Goal: Task Accomplishment & Management: Manage account settings

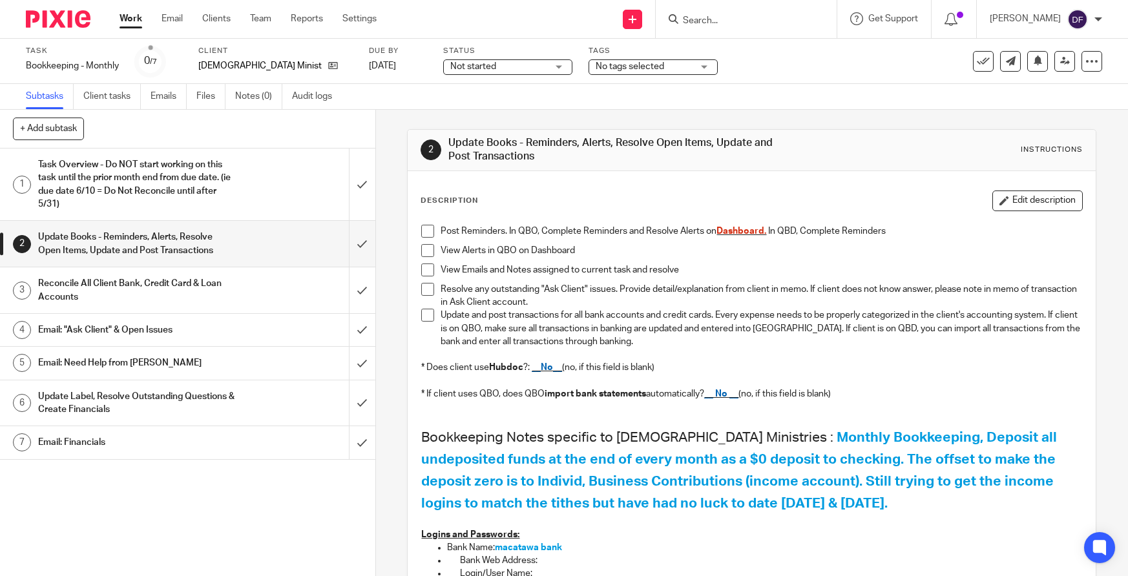
scroll to position [388, 0]
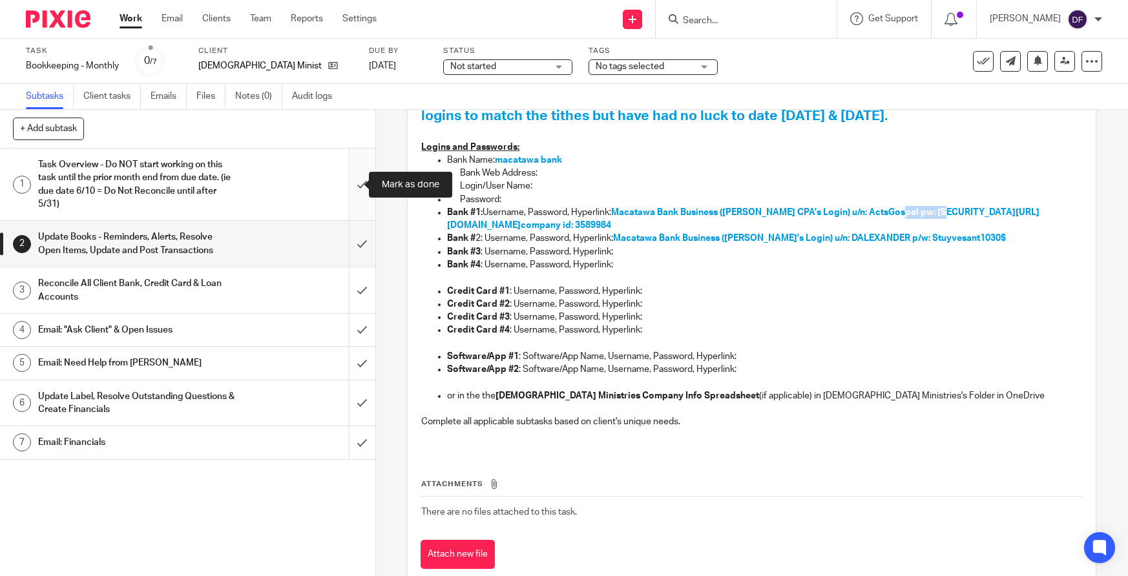
click at [348, 184] on input "submit" at bounding box center [187, 185] width 375 height 72
click at [352, 257] on input "submit" at bounding box center [187, 244] width 375 height 46
click at [355, 300] on input "submit" at bounding box center [187, 290] width 375 height 46
click at [356, 321] on input "submit" at bounding box center [187, 330] width 375 height 32
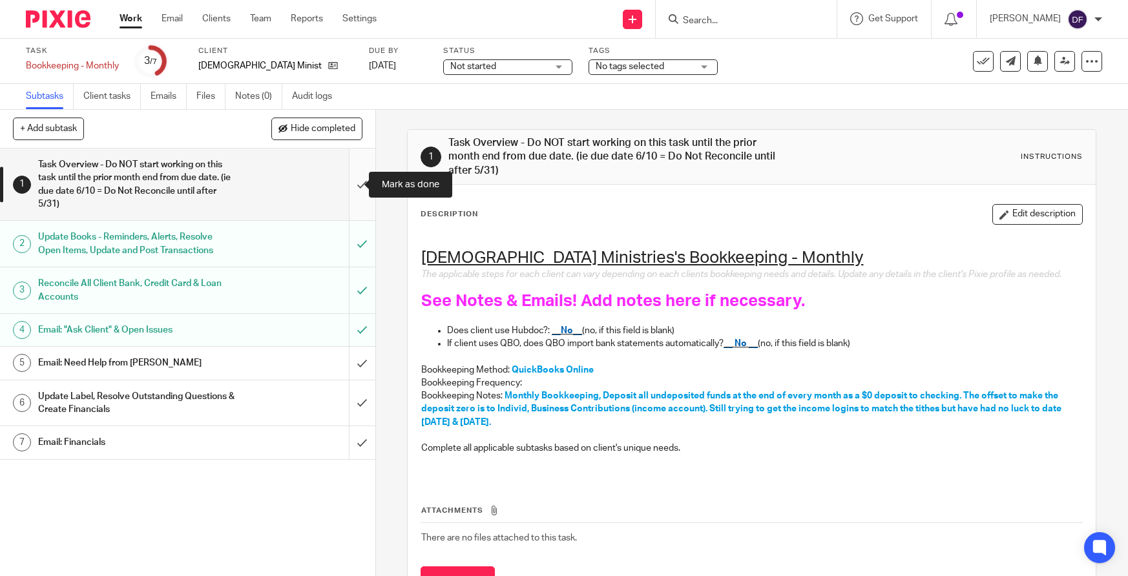
click at [360, 189] on input "submit" at bounding box center [187, 185] width 375 height 72
click at [349, 373] on input "submit" at bounding box center [187, 363] width 375 height 32
click at [350, 401] on input "submit" at bounding box center [187, 403] width 375 height 46
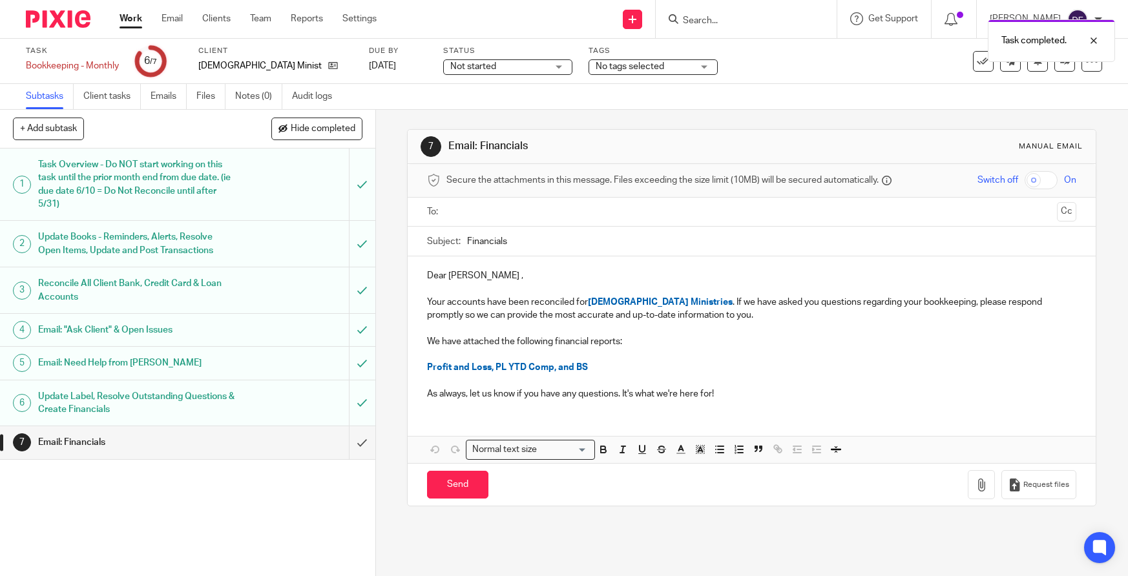
click at [534, 206] on input "text" at bounding box center [751, 212] width 601 height 15
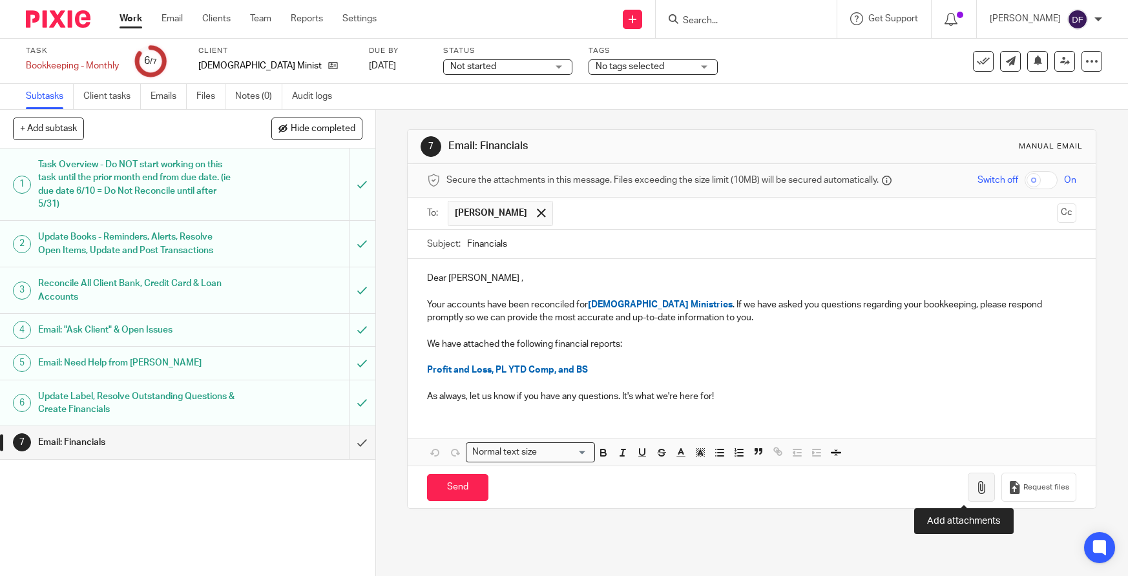
click at [975, 493] on icon "button" at bounding box center [981, 487] width 13 height 13
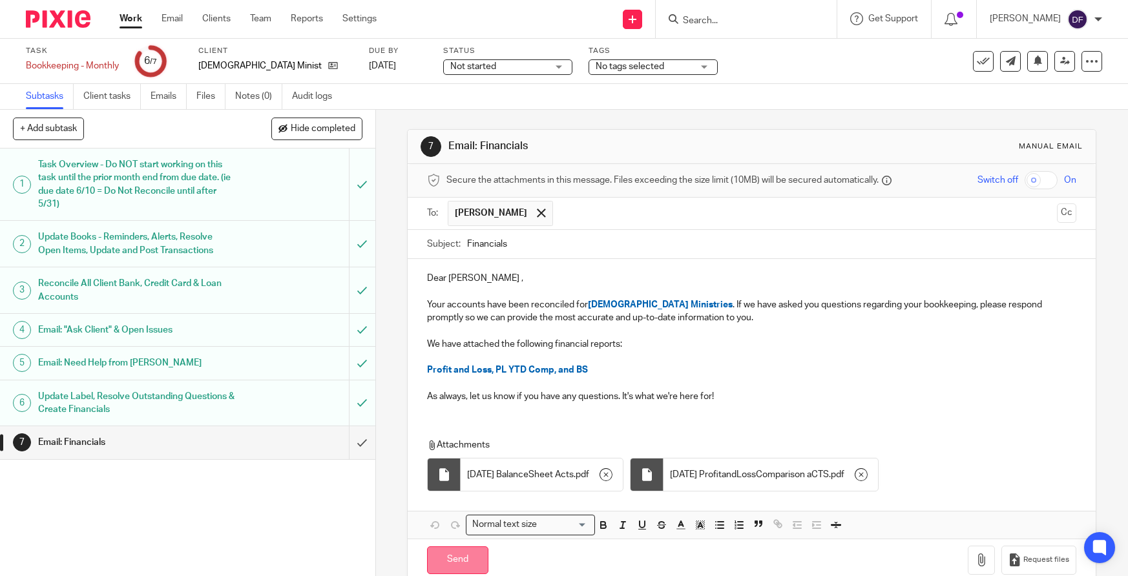
click at [477, 560] on input "Send" at bounding box center [457, 560] width 61 height 28
type input "Sent"
click at [119, 16] on link "Work" at bounding box center [130, 18] width 23 height 13
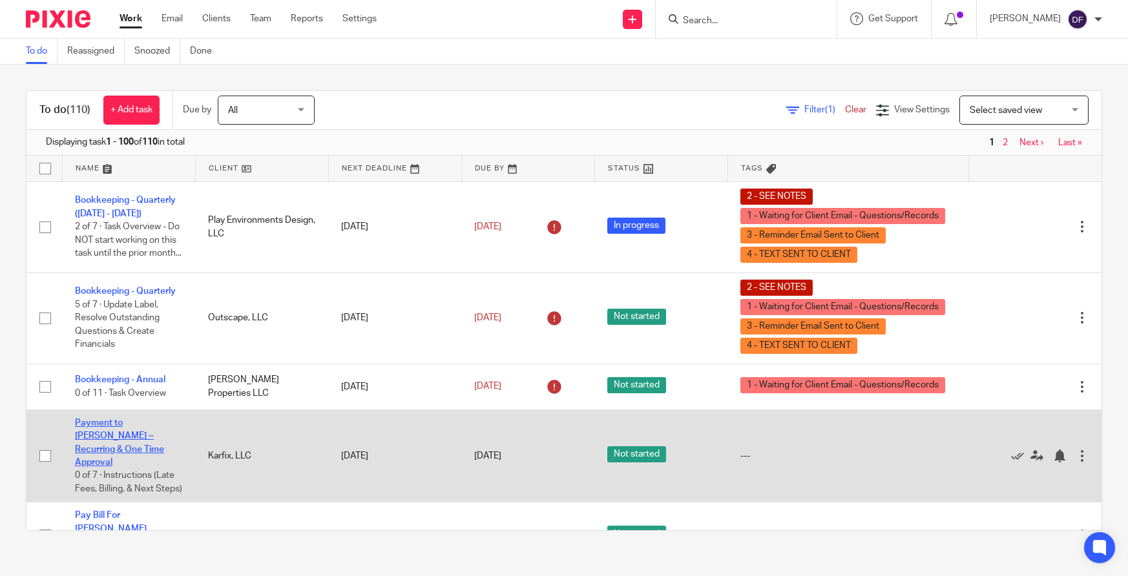
click at [89, 434] on link "Payment to [PERSON_NAME] ~ Recurring & One Time Approval" at bounding box center [119, 443] width 89 height 48
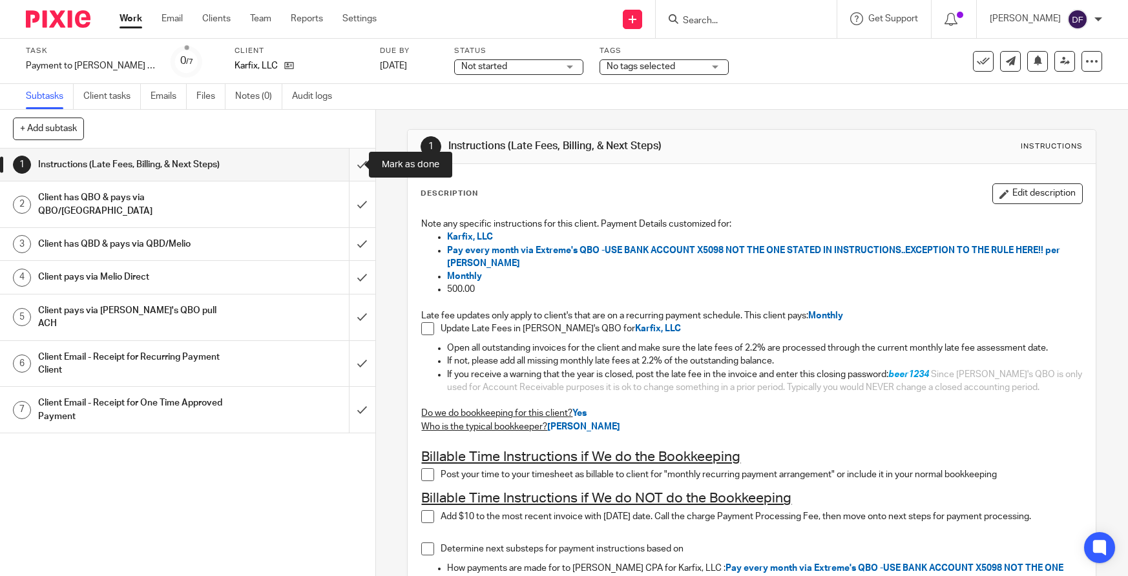
click at [346, 158] on input "submit" at bounding box center [187, 165] width 375 height 32
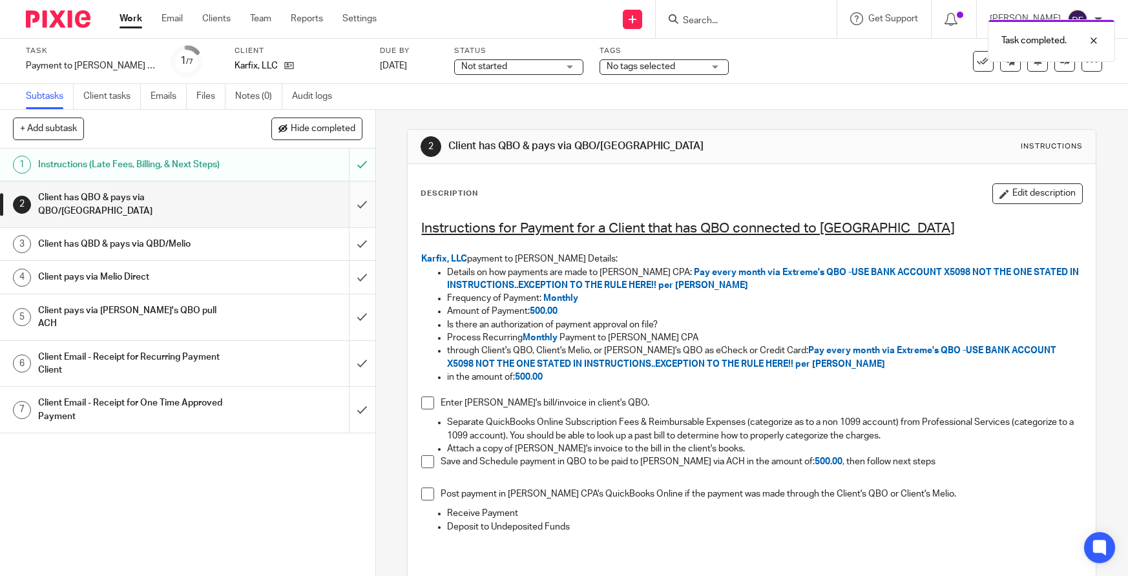
click at [345, 203] on input "submit" at bounding box center [187, 205] width 375 height 46
click at [349, 240] on input "submit" at bounding box center [187, 244] width 375 height 32
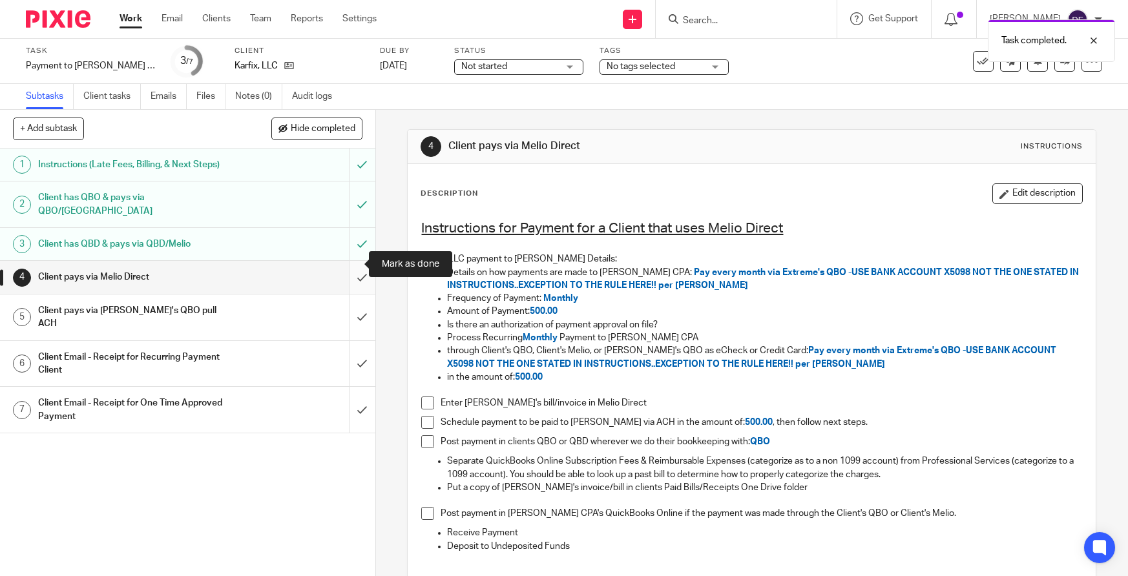
click at [349, 261] on input "submit" at bounding box center [187, 277] width 375 height 32
click at [340, 295] on input "submit" at bounding box center [187, 318] width 375 height 46
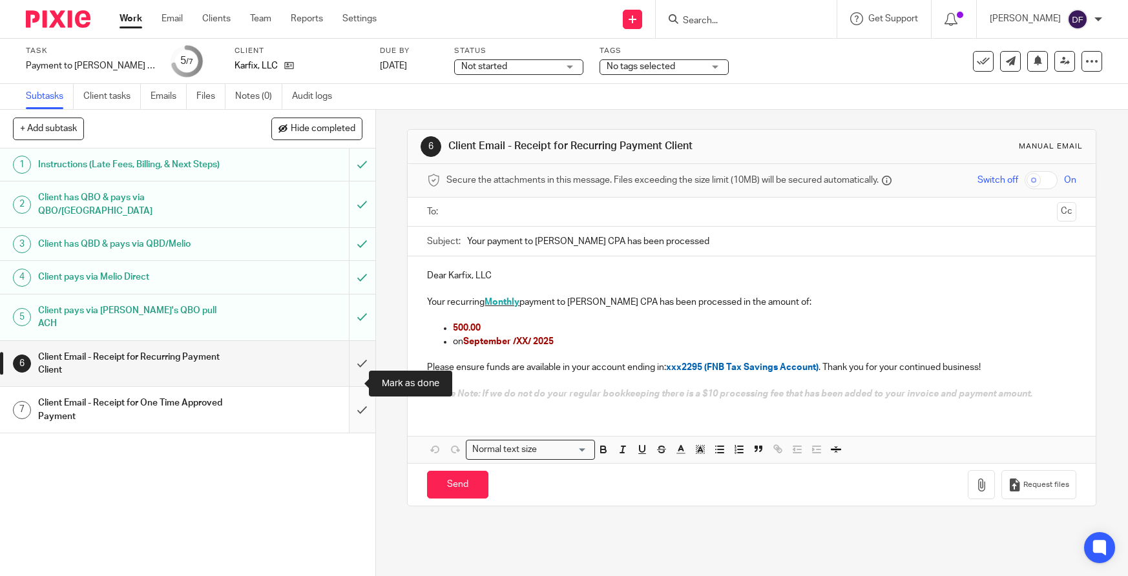
click at [347, 387] on input "submit" at bounding box center [187, 410] width 375 height 46
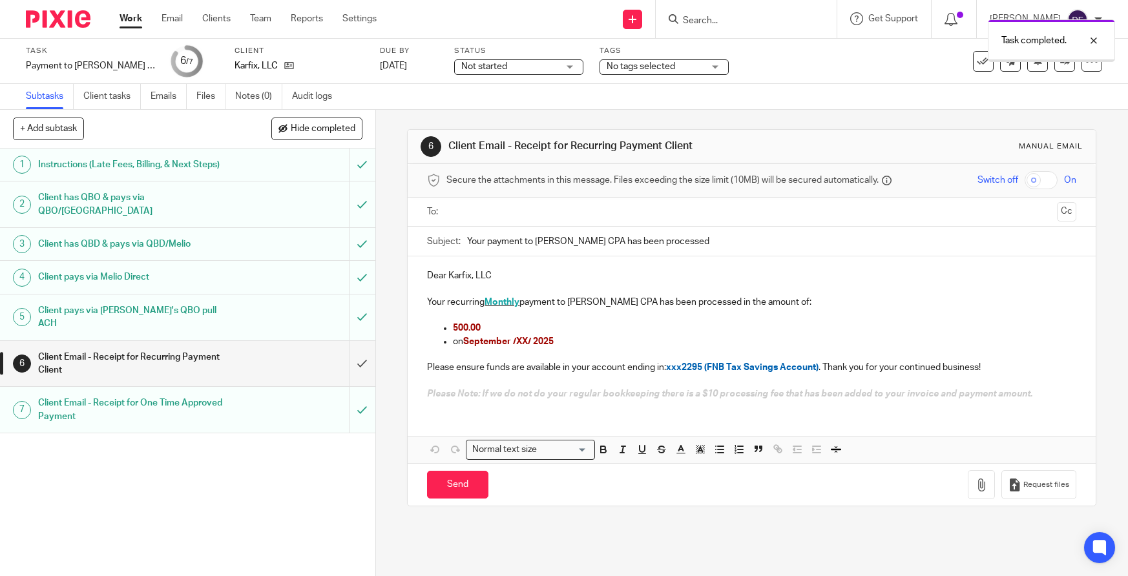
click at [483, 216] on input "text" at bounding box center [751, 212] width 601 height 15
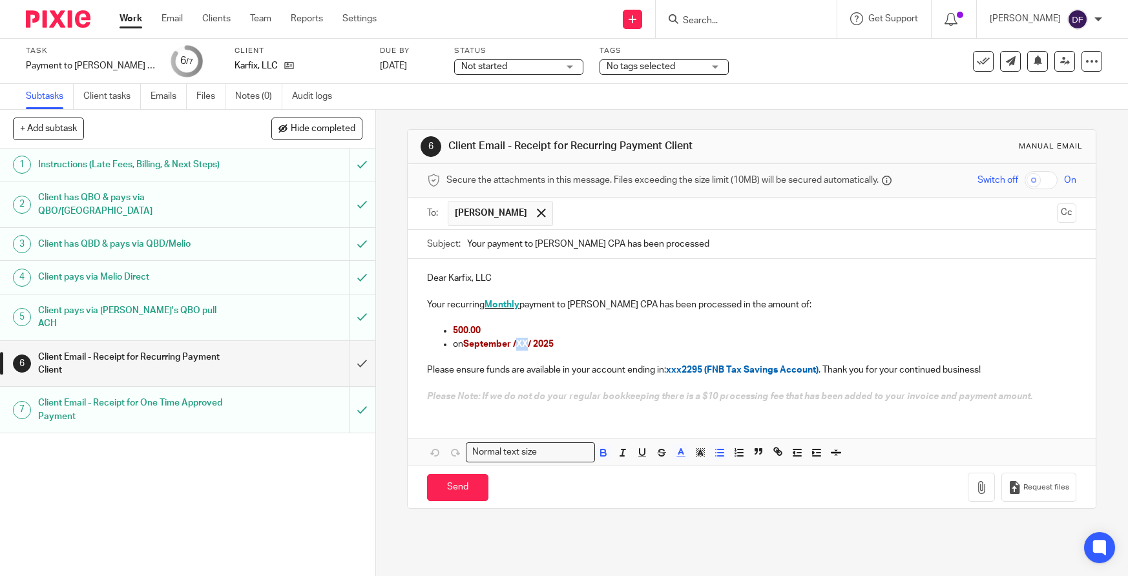
drag, startPoint x: 527, startPoint y: 338, endPoint x: 515, endPoint y: 339, distance: 11.7
click at [515, 339] on p "on September /XX/ 2025" at bounding box center [764, 344] width 623 height 13
drag, startPoint x: 816, startPoint y: 373, endPoint x: 681, endPoint y: 373, distance: 135.6
click at [681, 373] on p "Please ensure funds are available in your account ending in: xxx2295 (FNB Tax S…" at bounding box center [751, 370] width 649 height 13
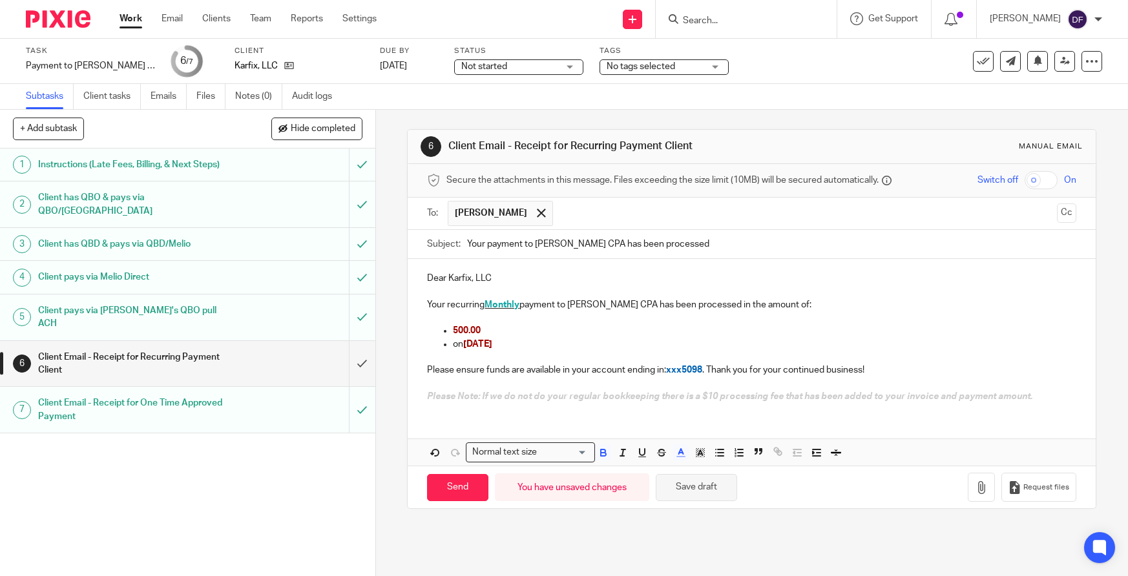
click at [695, 493] on button "Save draft" at bounding box center [696, 488] width 81 height 28
click at [437, 488] on input "Send" at bounding box center [457, 488] width 61 height 28
type input "Sent"
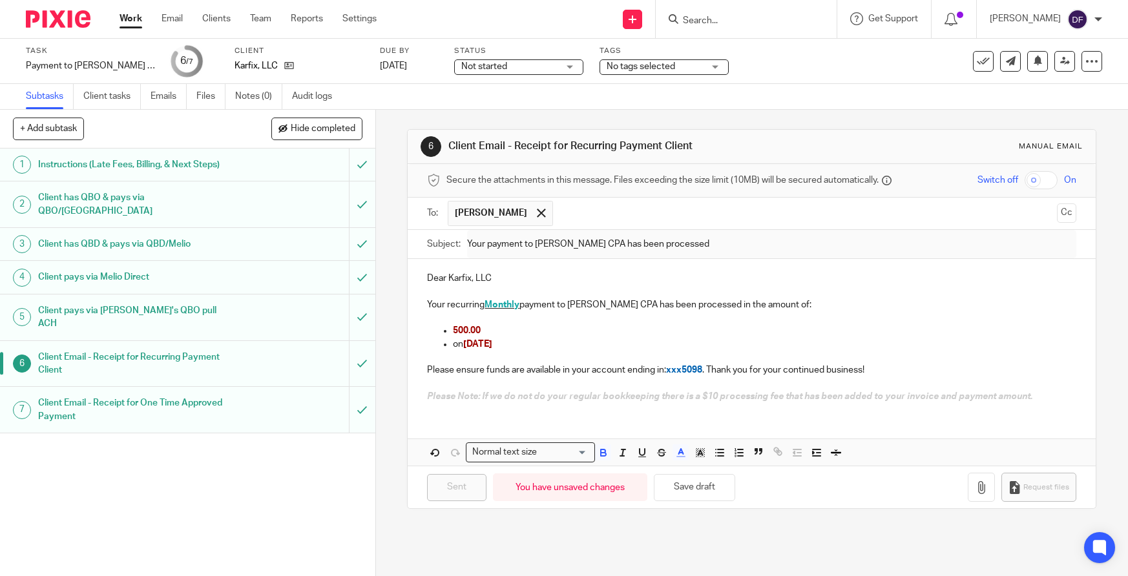
click at [127, 19] on link "Work" at bounding box center [130, 18] width 23 height 13
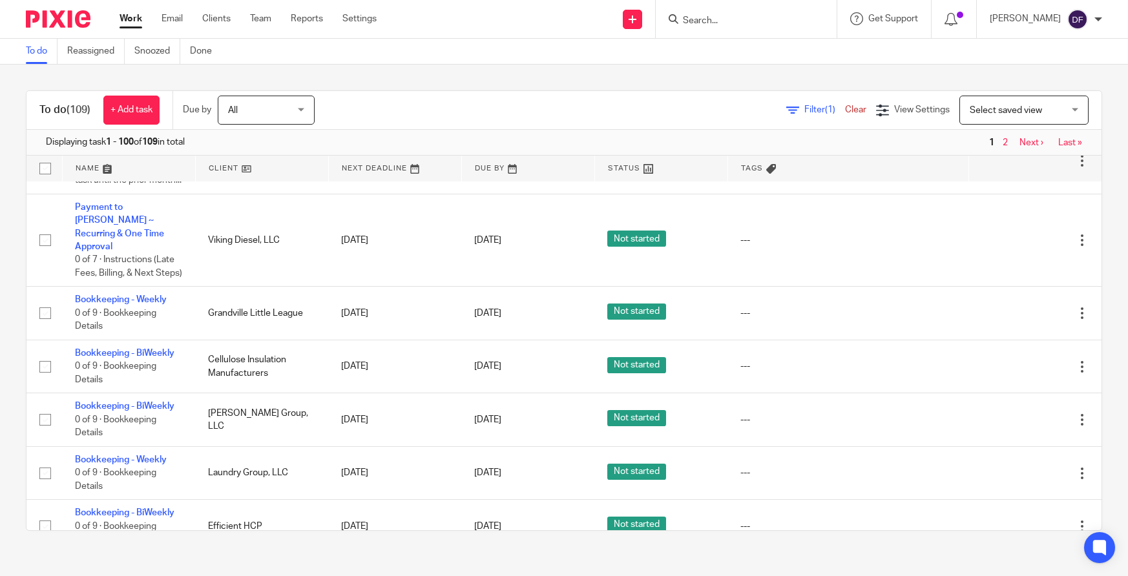
scroll to position [1938, 0]
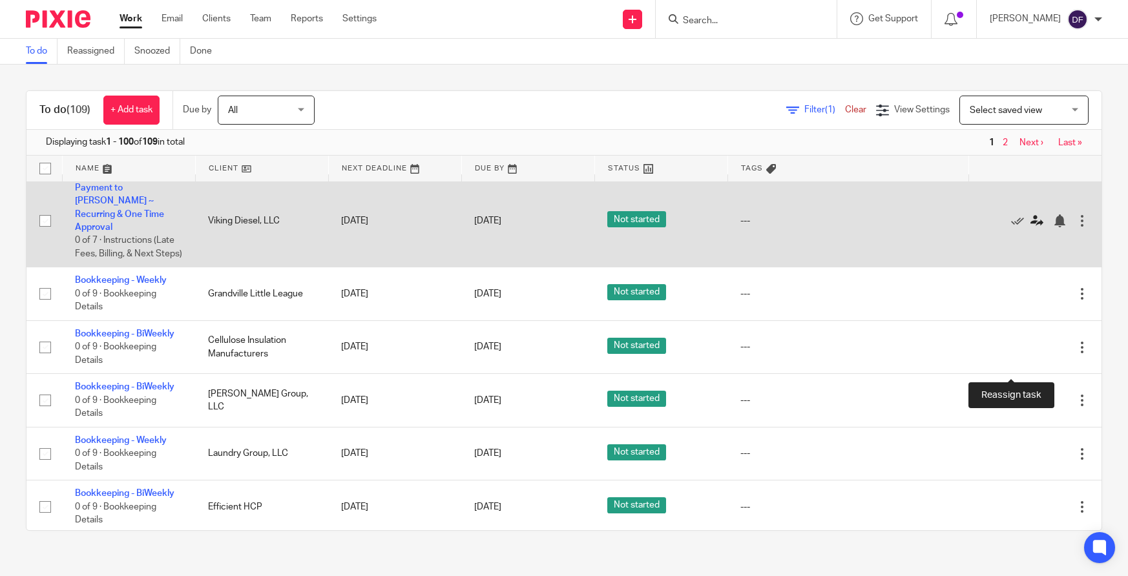
click at [1030, 227] on icon at bounding box center [1036, 220] width 13 height 13
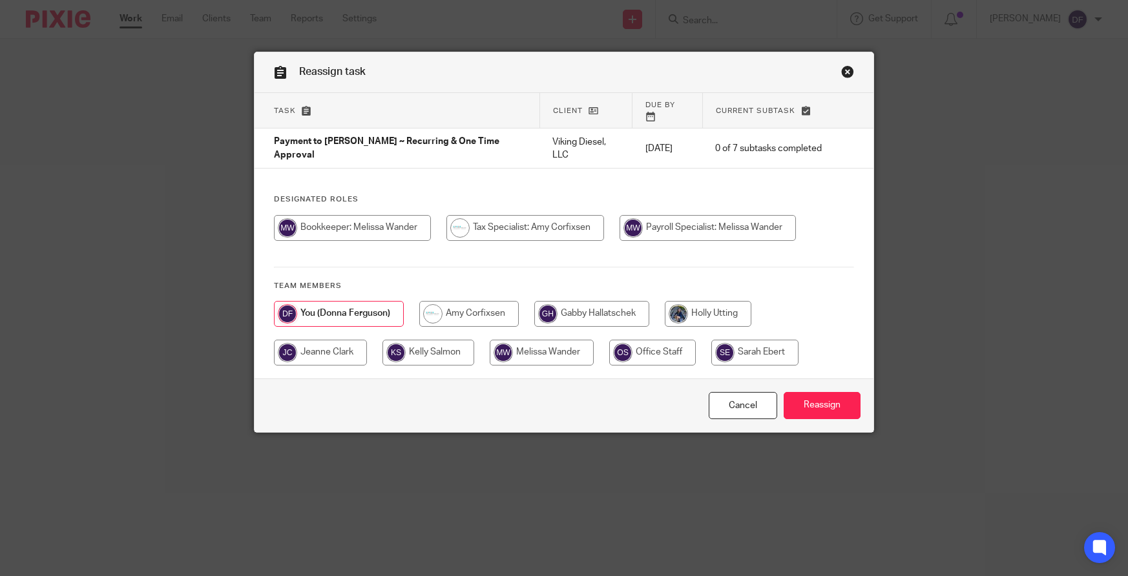
click at [369, 215] on input "radio" at bounding box center [352, 228] width 157 height 26
radio input "true"
click at [816, 398] on input "Reassign" at bounding box center [822, 406] width 77 height 28
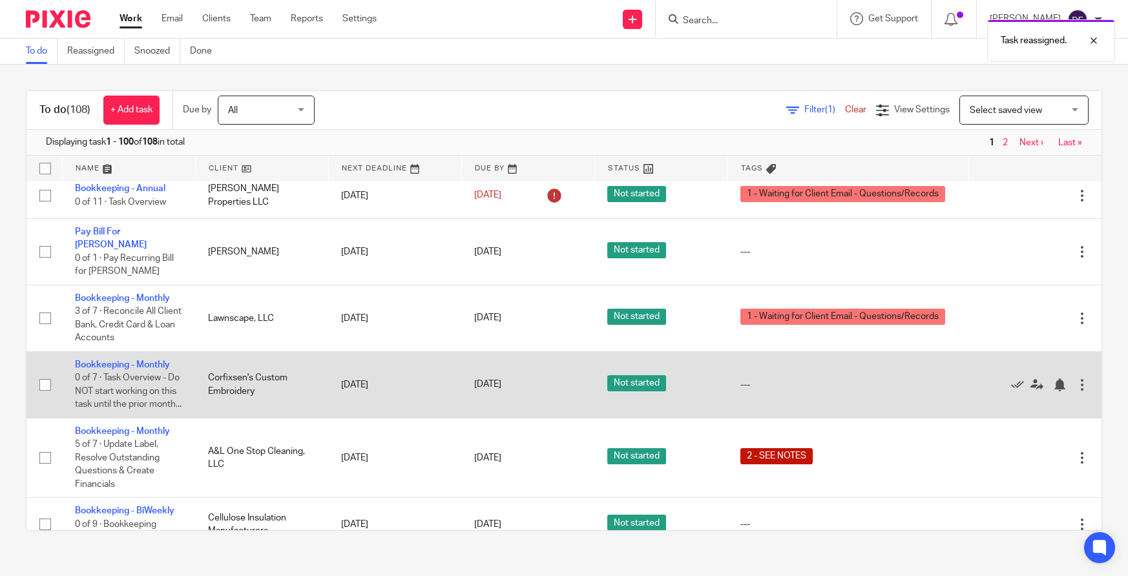
scroll to position [194, 0]
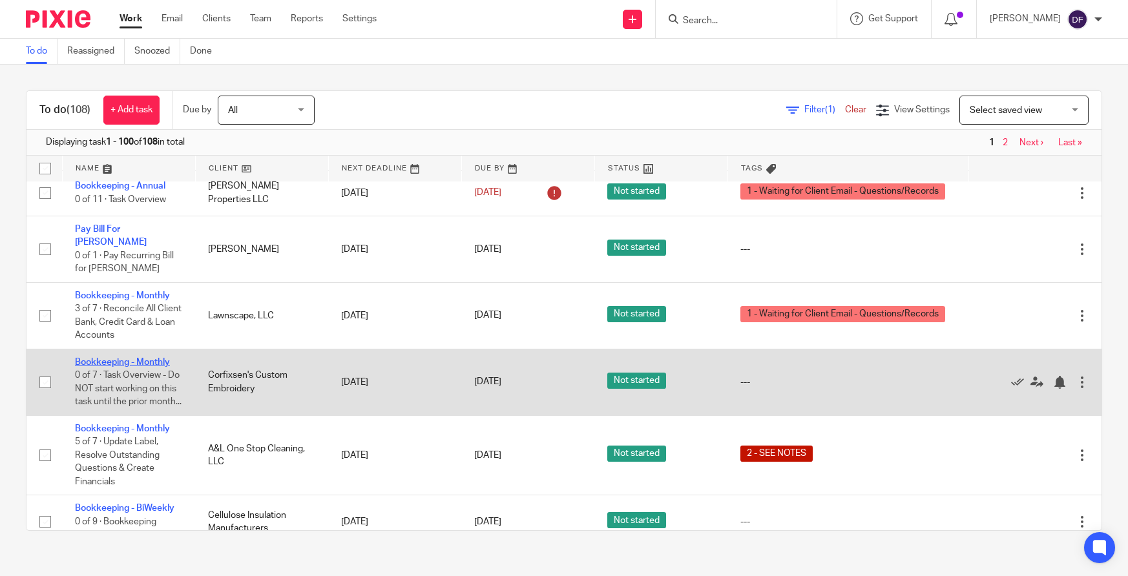
click at [156, 358] on link "Bookkeeping - Monthly" at bounding box center [122, 362] width 95 height 9
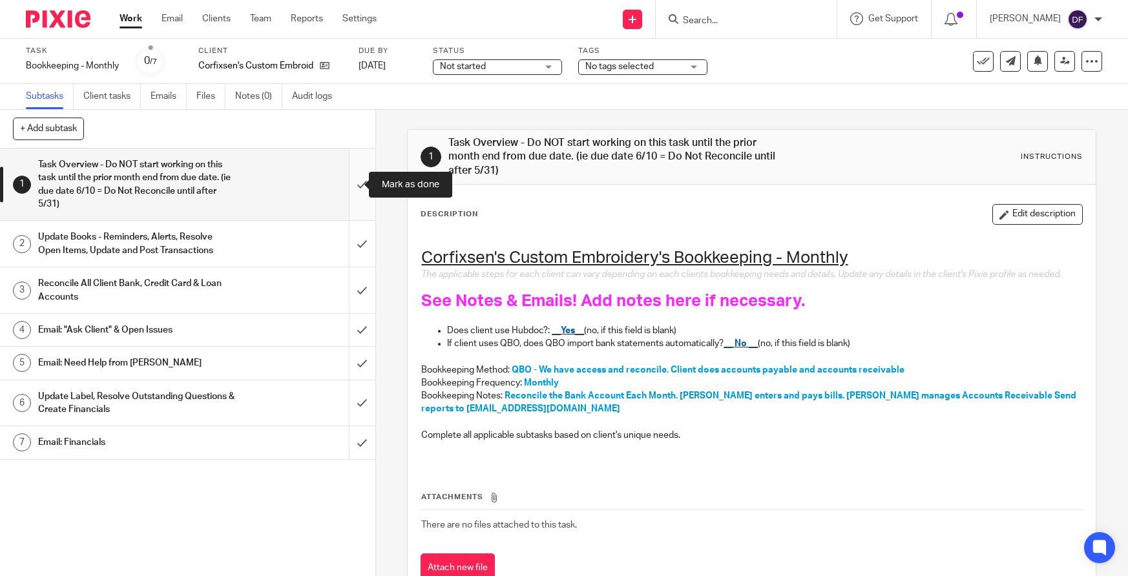
click at [348, 173] on input "submit" at bounding box center [187, 185] width 375 height 72
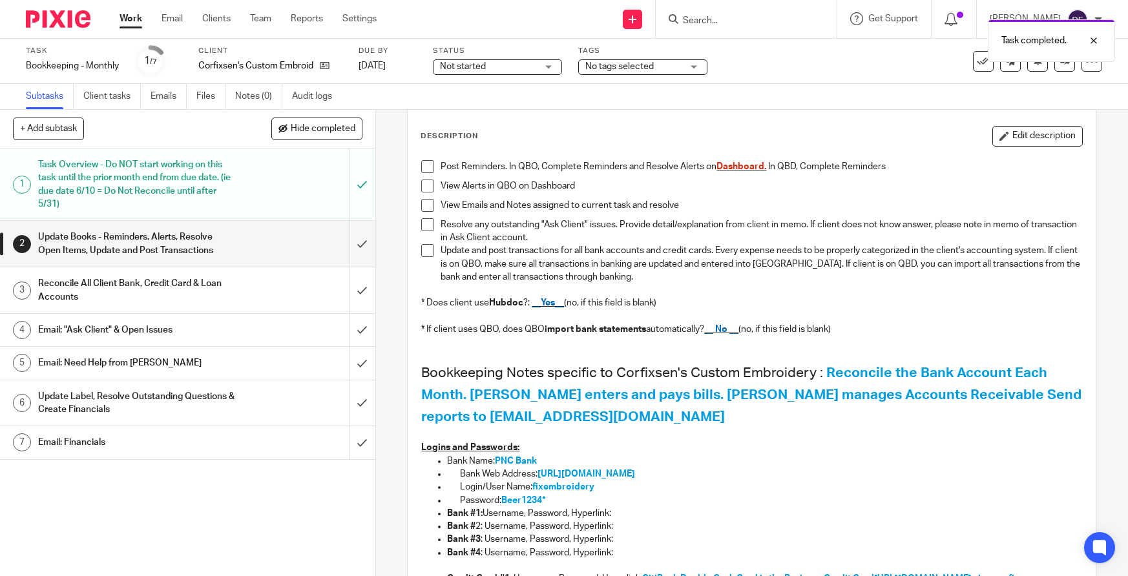
scroll to position [129, 0]
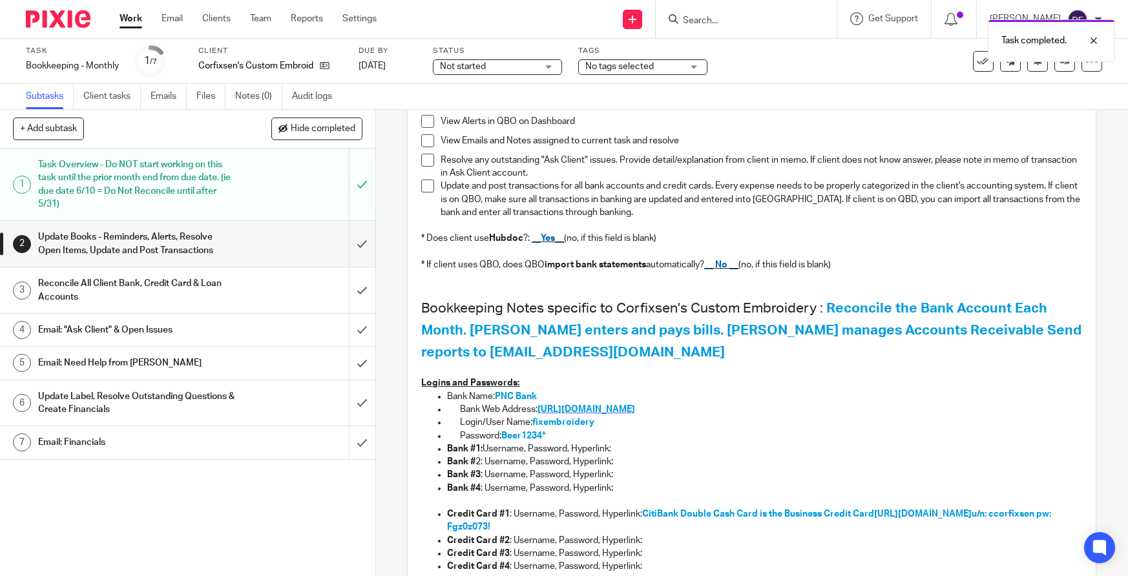
click at [577, 407] on span "[URL][DOMAIN_NAME]" at bounding box center [586, 409] width 98 height 9
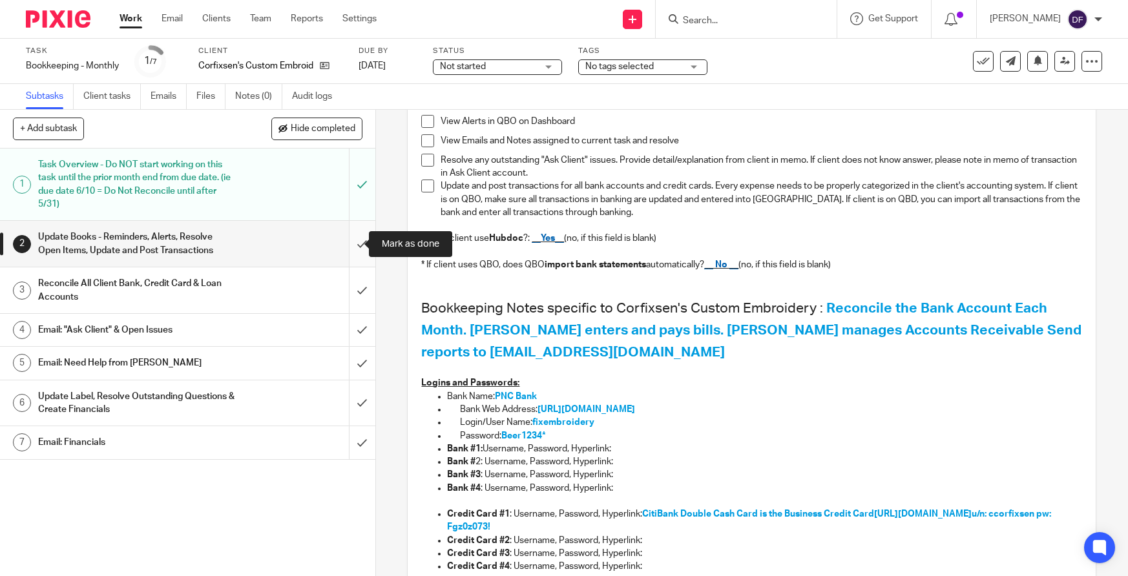
click at [351, 246] on input "submit" at bounding box center [187, 244] width 375 height 46
click at [351, 287] on input "submit" at bounding box center [187, 290] width 375 height 46
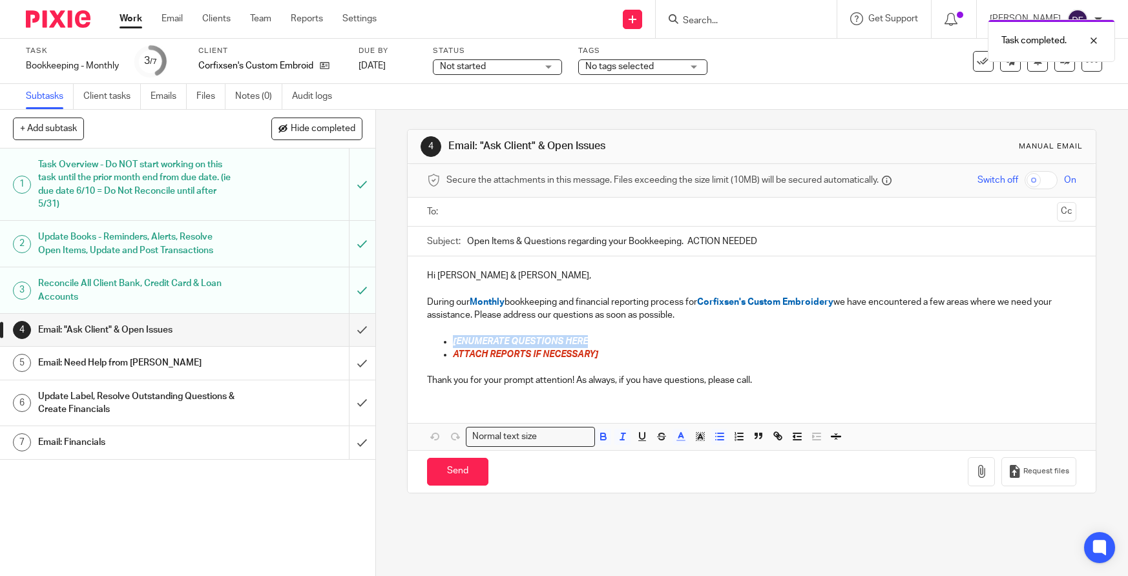
drag, startPoint x: 595, startPoint y: 340, endPoint x: 442, endPoint y: 347, distance: 153.2
click at [453, 347] on li "[ENUMERATE QUESTIONS HERE" at bounding box center [764, 341] width 623 height 13
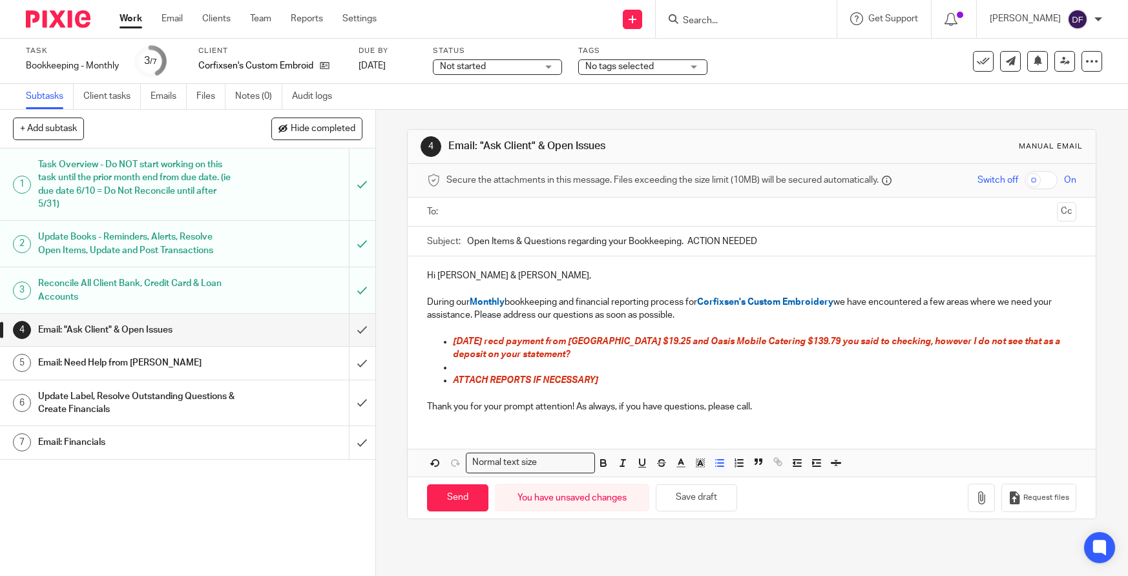
click at [464, 364] on p at bounding box center [764, 367] width 623 height 13
click at [618, 346] on span "8.7.25 recd payment from Caledonia Vision Center $19.25 and Oasis Mobile Cateri…" at bounding box center [757, 348] width 609 height 22
click at [603, 362] on p at bounding box center [764, 367] width 623 height 13
click at [597, 360] on p "8.7.25 recd payment from Caledonia Vision Center $19.25 and Oasis Mobile Cateri…" at bounding box center [764, 348] width 623 height 26
click at [477, 341] on span "8.7.25 recd payment from Caledonia Vision Center $19.25 and Oasis Mobile Cateri…" at bounding box center [757, 348] width 609 height 22
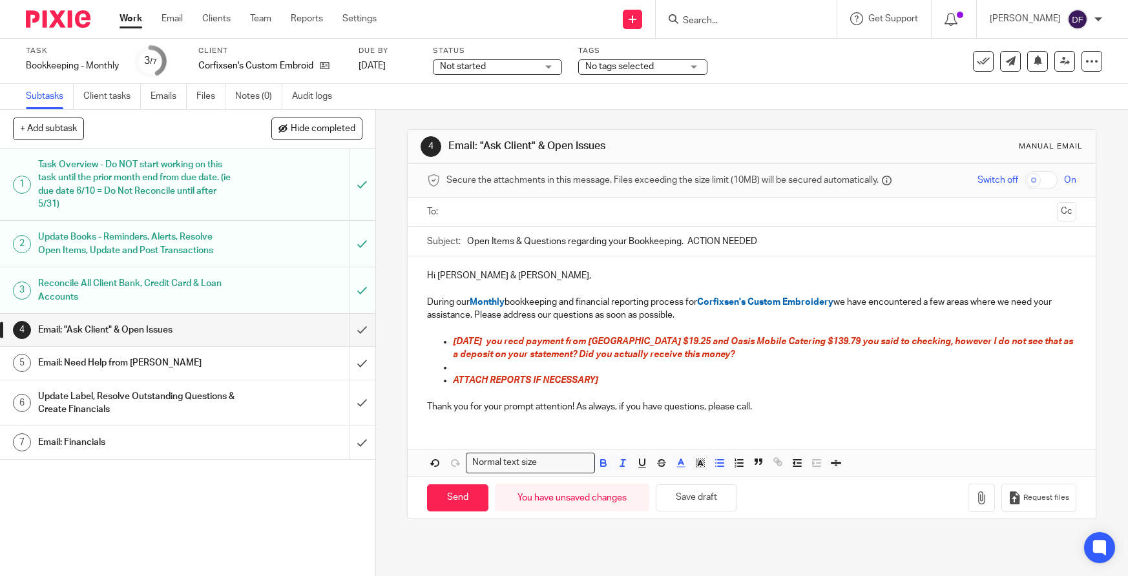
click at [904, 342] on span "8.7.25 you recd payment from Caledonia Vision Center $19.25 and Oasis Mobile Ca…" at bounding box center [764, 348] width 622 height 22
click at [799, 356] on p "8.7.25 you recd payment from Caledonia Vision Center $19.25 and Oasis Mobile Ca…" at bounding box center [764, 348] width 623 height 26
drag, startPoint x: 611, startPoint y: 379, endPoint x: 447, endPoint y: 389, distance: 164.4
click at [445, 387] on div "Hi Chad & Allie, During our Monthly bookkeeping and financial reporting process…" at bounding box center [752, 339] width 688 height 167
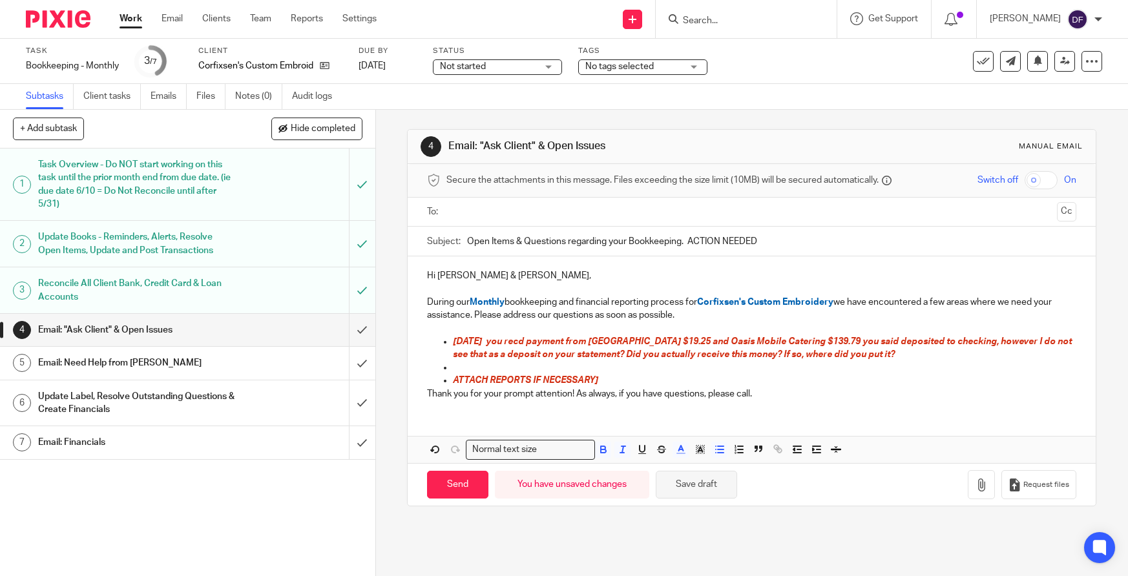
click at [711, 485] on button "Save draft" at bounding box center [696, 485] width 81 height 28
click at [246, 249] on div "Update Books - Reminders, Alerts, Resolve Open Items, Update and Post Transacti…" at bounding box center [187, 243] width 298 height 33
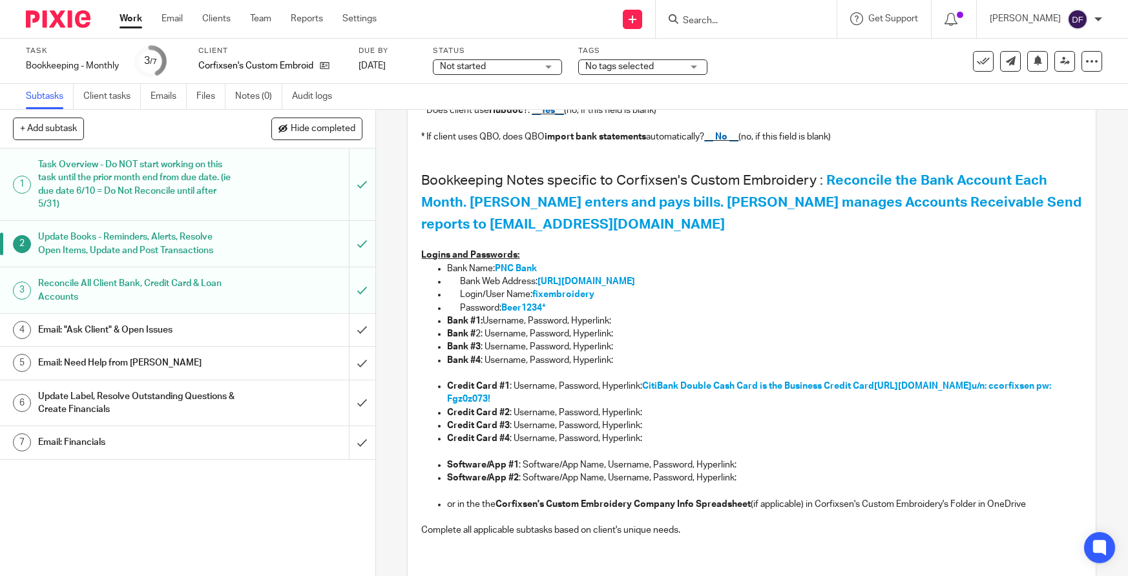
scroll to position [258, 0]
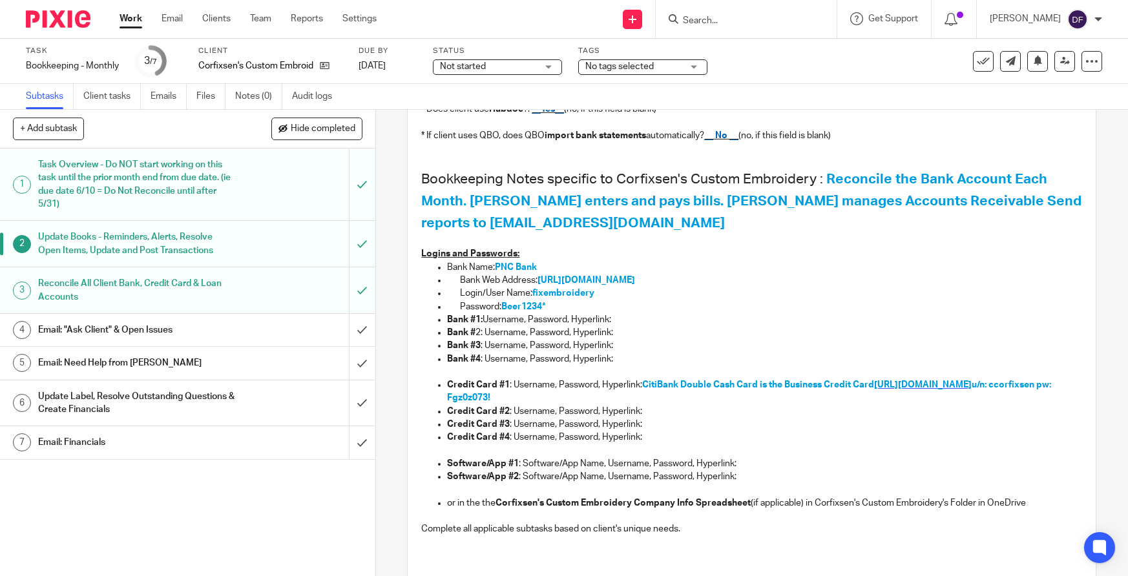
click at [931, 384] on span "[URL][DOMAIN_NAME]" at bounding box center [923, 384] width 98 height 9
click at [297, 333] on div "Email: "Ask Client" & Open Issues" at bounding box center [187, 329] width 298 height 19
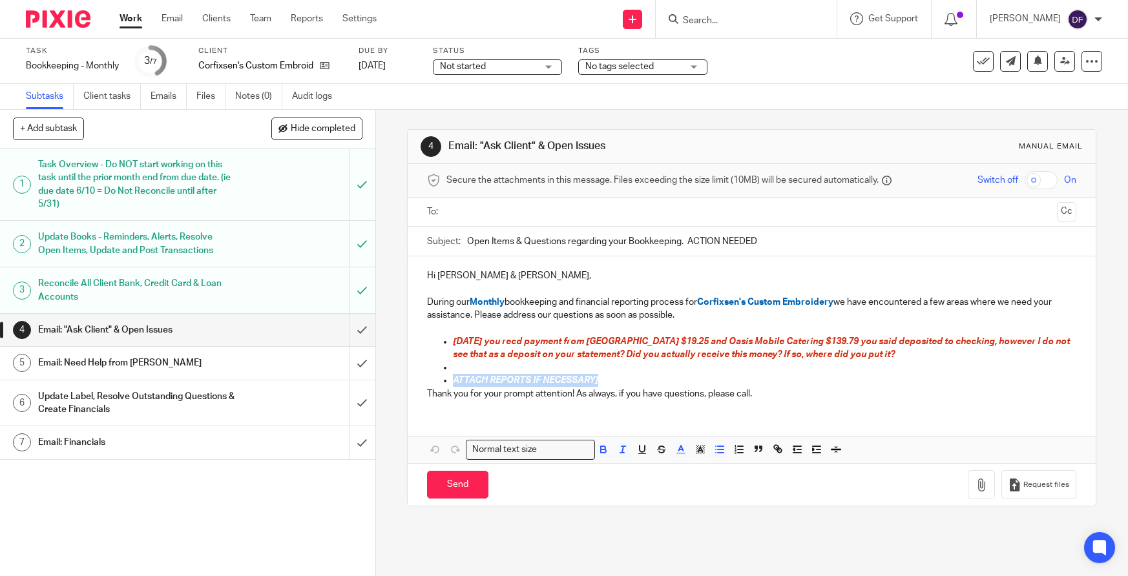
drag, startPoint x: 595, startPoint y: 378, endPoint x: 386, endPoint y: 382, distance: 209.3
click at [386, 382] on div "4 Email: "Ask Client" & Open Issues Manual email Secure the attachments in this…" at bounding box center [752, 343] width 752 height 466
click at [581, 200] on div at bounding box center [752, 212] width 609 height 29
click at [579, 207] on input "text" at bounding box center [751, 212] width 601 height 15
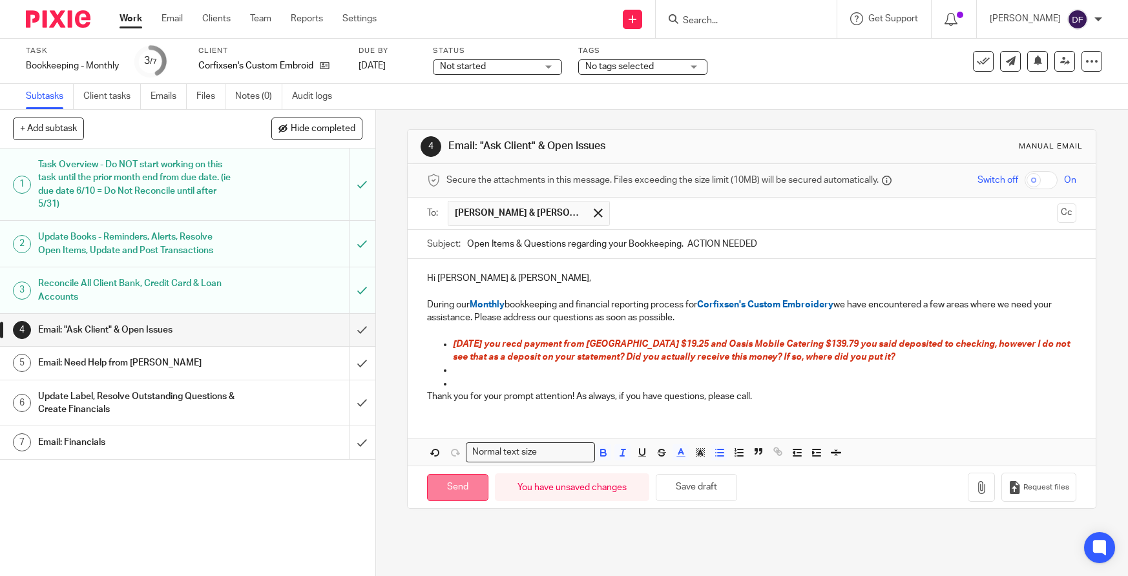
click at [458, 489] on input "Send" at bounding box center [457, 488] width 61 height 28
type input "Sent"
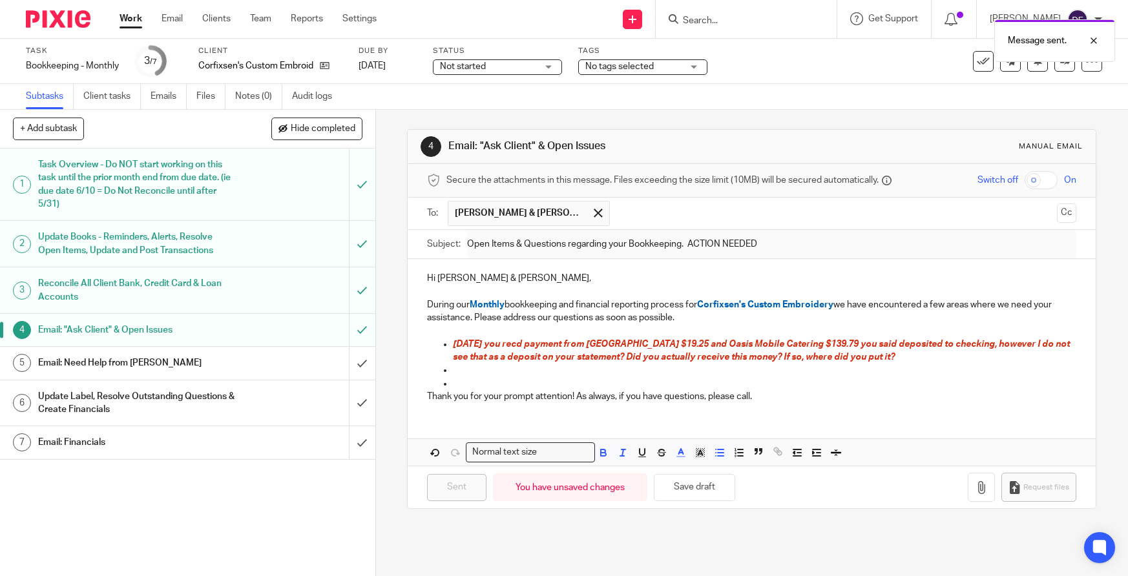
click at [626, 65] on span "No tags selected" at bounding box center [619, 66] width 68 height 9
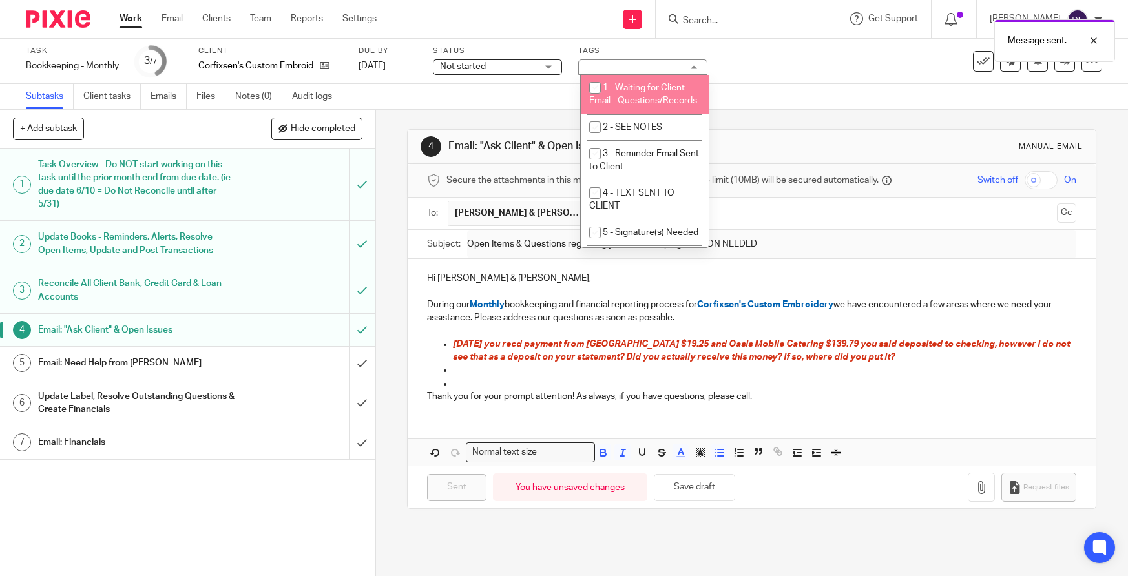
click at [625, 88] on span "1 - Waiting for Client Email - Questions/Records" at bounding box center [643, 94] width 108 height 23
checkbox input "true"
click at [515, 63] on span "Not started" at bounding box center [488, 67] width 97 height 14
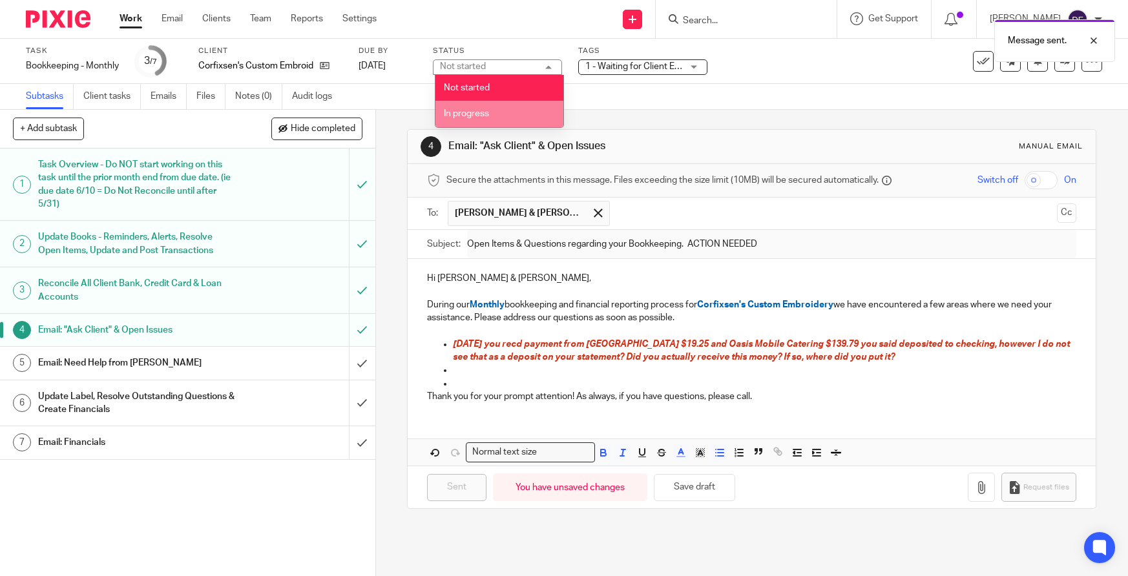
click at [498, 109] on li "In progress" at bounding box center [499, 114] width 128 height 26
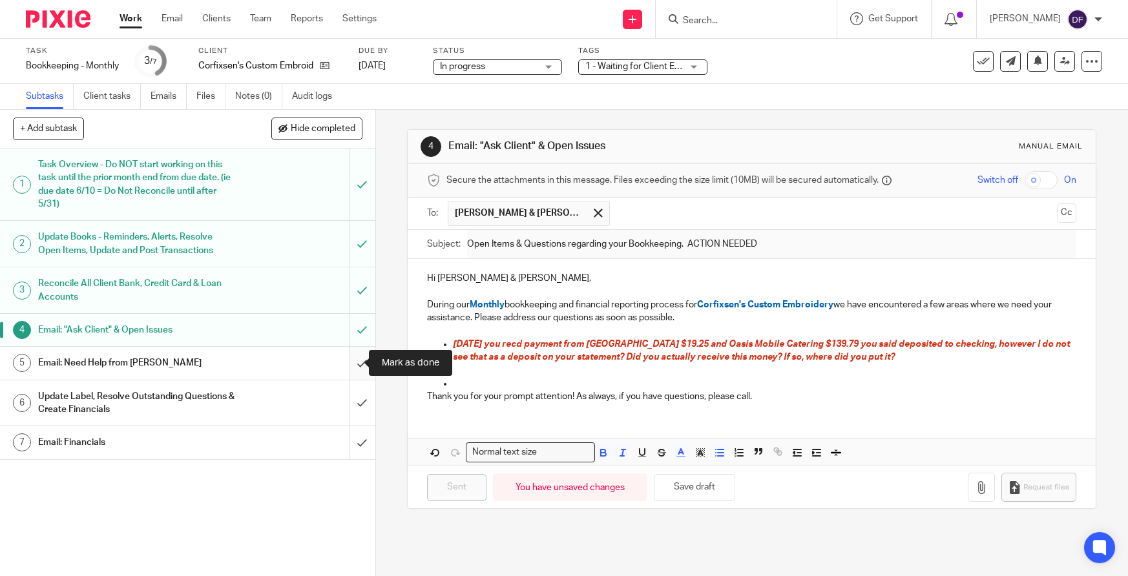
click at [353, 361] on input "submit" at bounding box center [187, 363] width 375 height 32
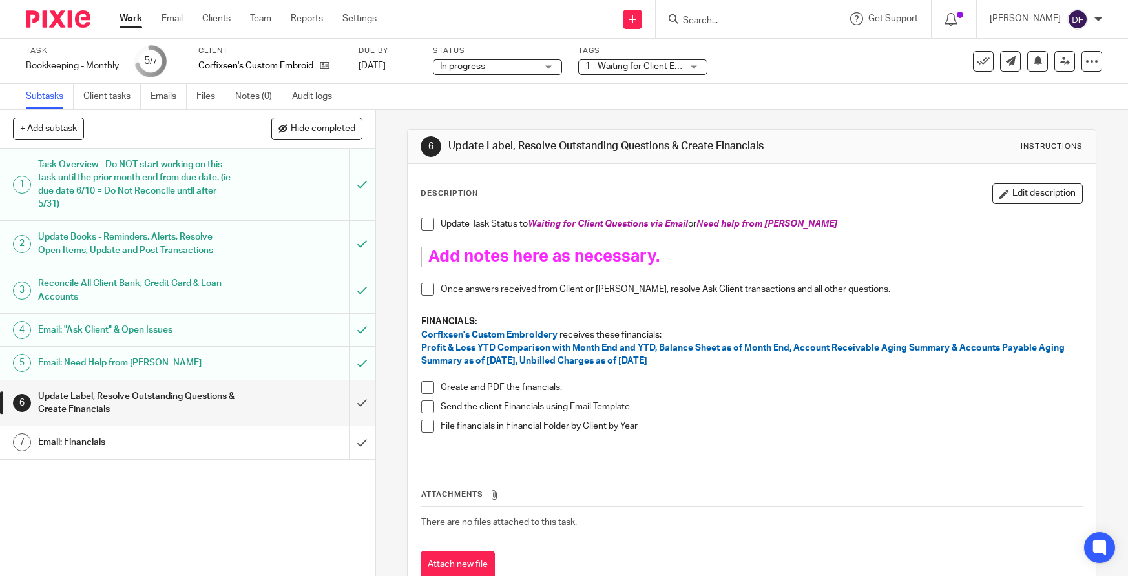
click at [141, 13] on link "Work" at bounding box center [130, 18] width 23 height 13
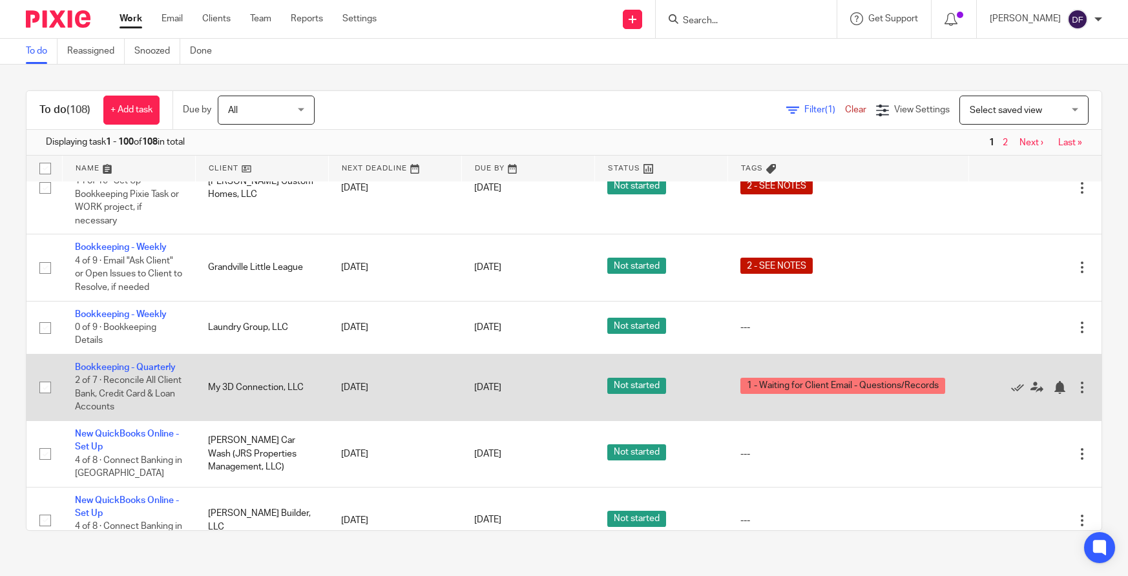
scroll to position [711, 0]
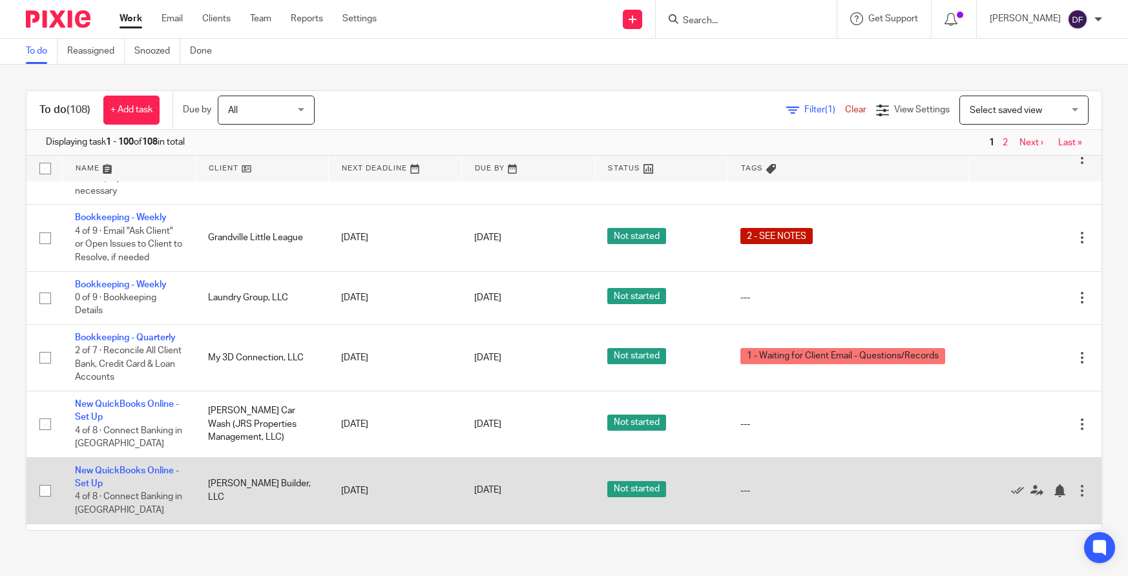
drag, startPoint x: 79, startPoint y: 475, endPoint x: 96, endPoint y: 478, distance: 17.1
click at [96, 478] on td "New QuickBooks Online - Set Up 4 of 8 · Connect Banking in QBO" at bounding box center [128, 490] width 133 height 67
click at [87, 486] on link "New QuickBooks Online - Set Up" at bounding box center [127, 477] width 104 height 22
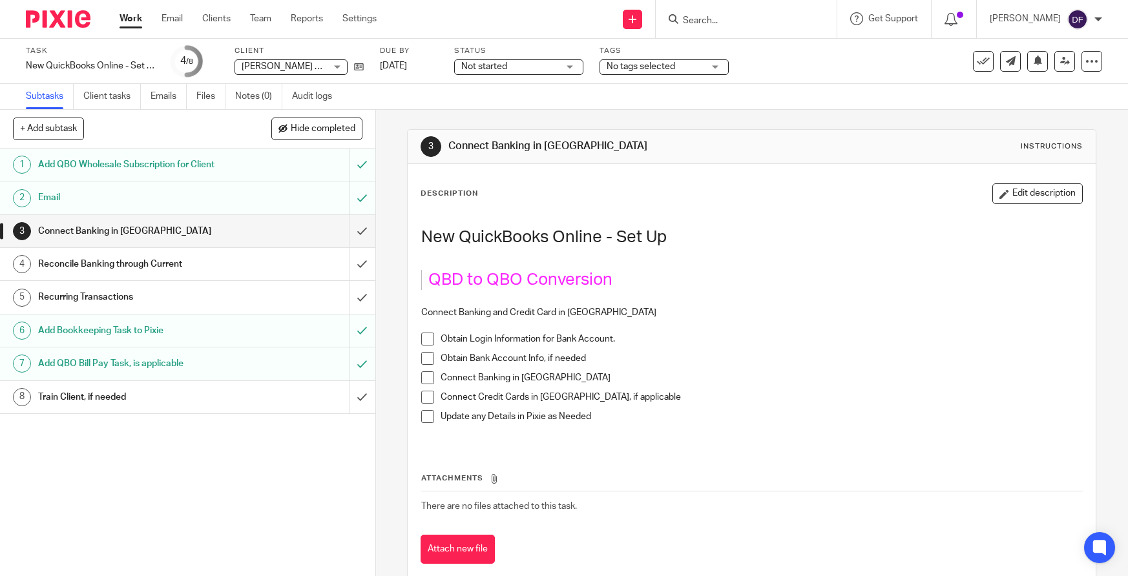
click at [428, 341] on span at bounding box center [427, 339] width 13 height 13
click at [424, 363] on span at bounding box center [427, 358] width 13 height 13
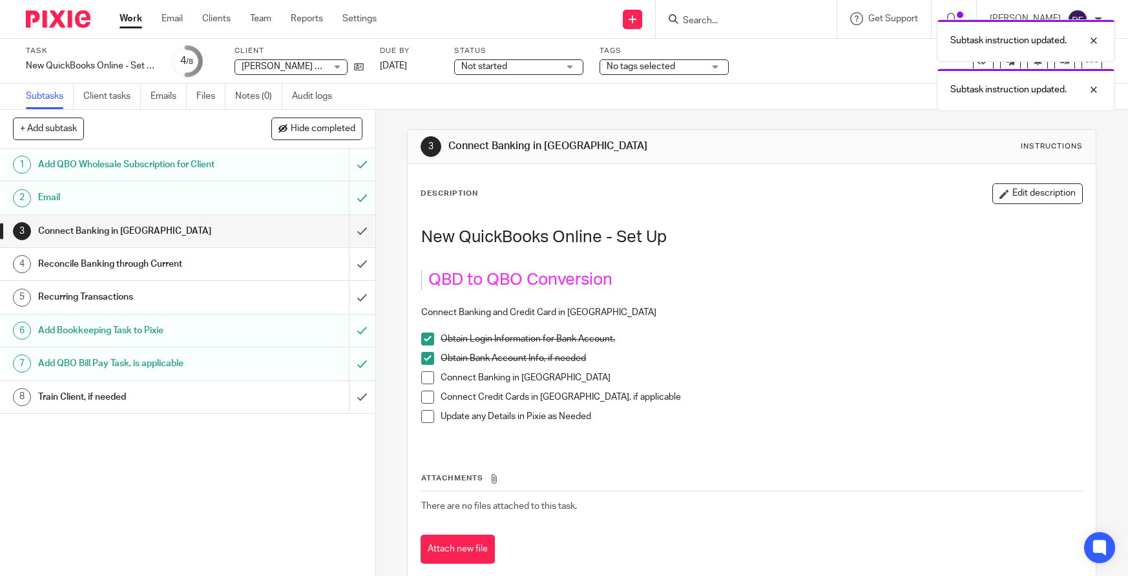
click at [424, 379] on span at bounding box center [427, 377] width 13 height 13
click at [424, 403] on span at bounding box center [427, 397] width 13 height 13
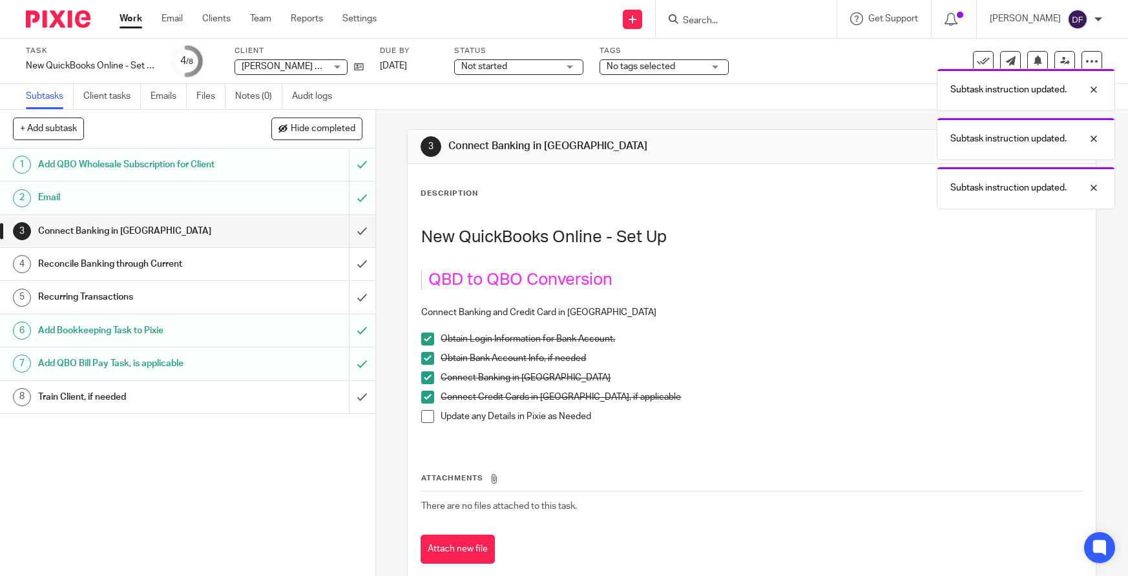
click at [426, 417] on span at bounding box center [427, 416] width 13 height 13
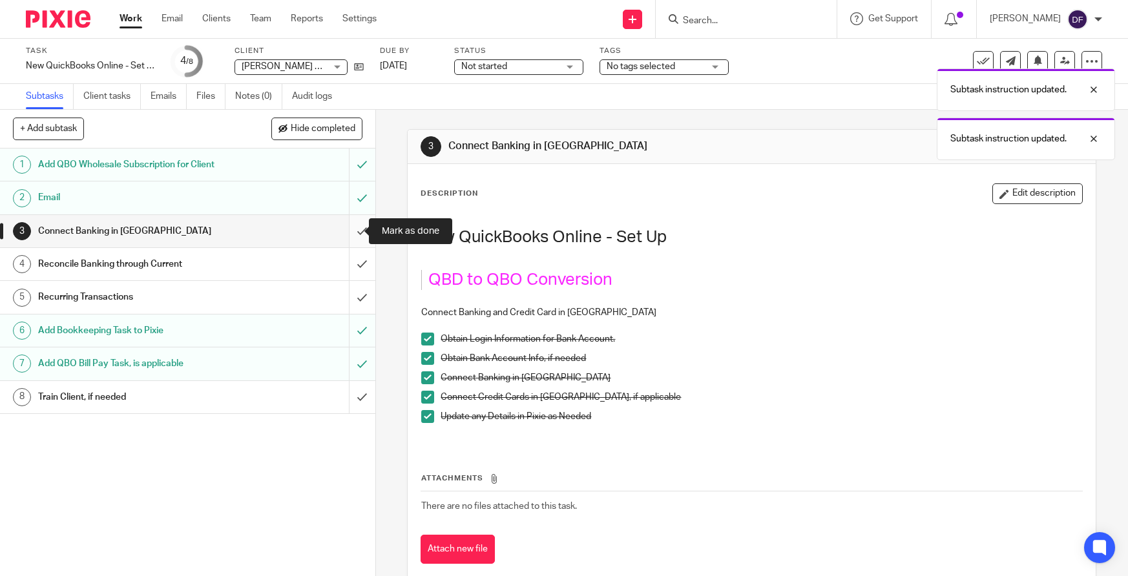
click at [352, 234] on input "submit" at bounding box center [187, 231] width 375 height 32
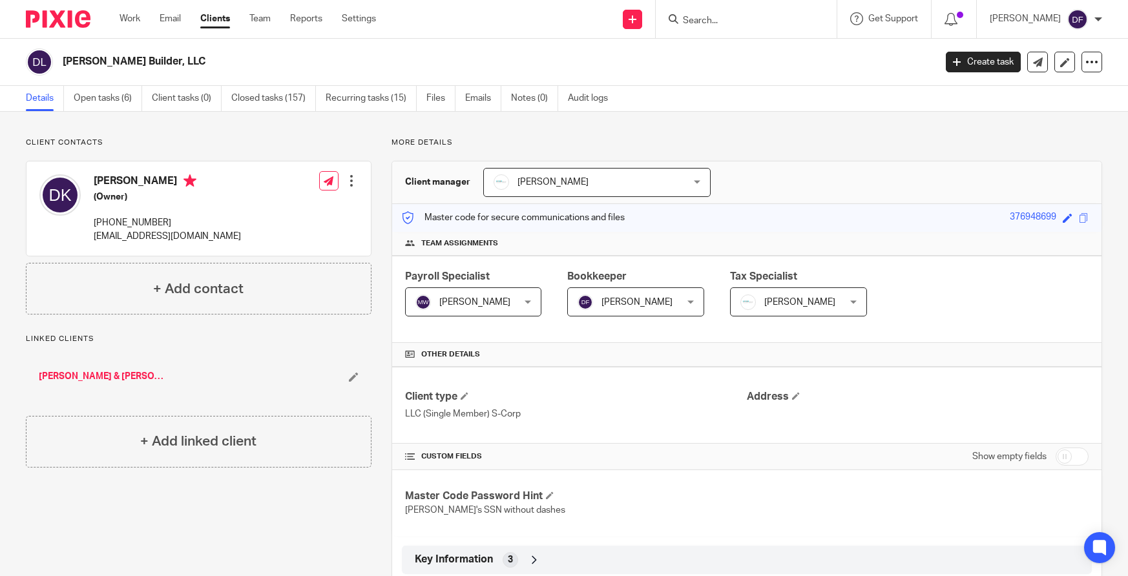
click at [1055, 448] on input "checkbox" at bounding box center [1071, 457] width 33 height 18
checkbox input "true"
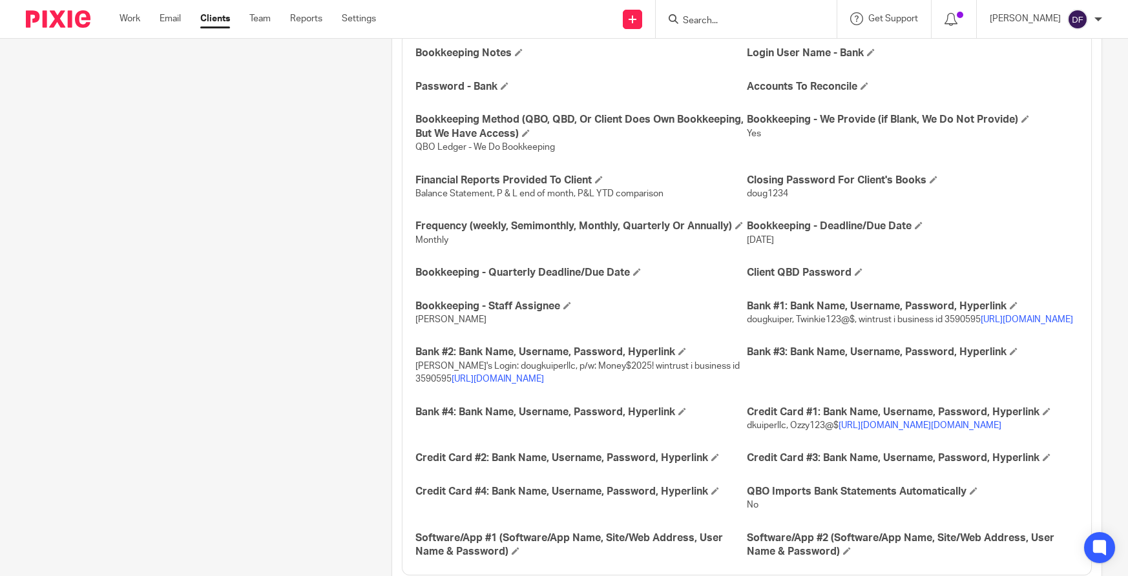
scroll to position [1486, 0]
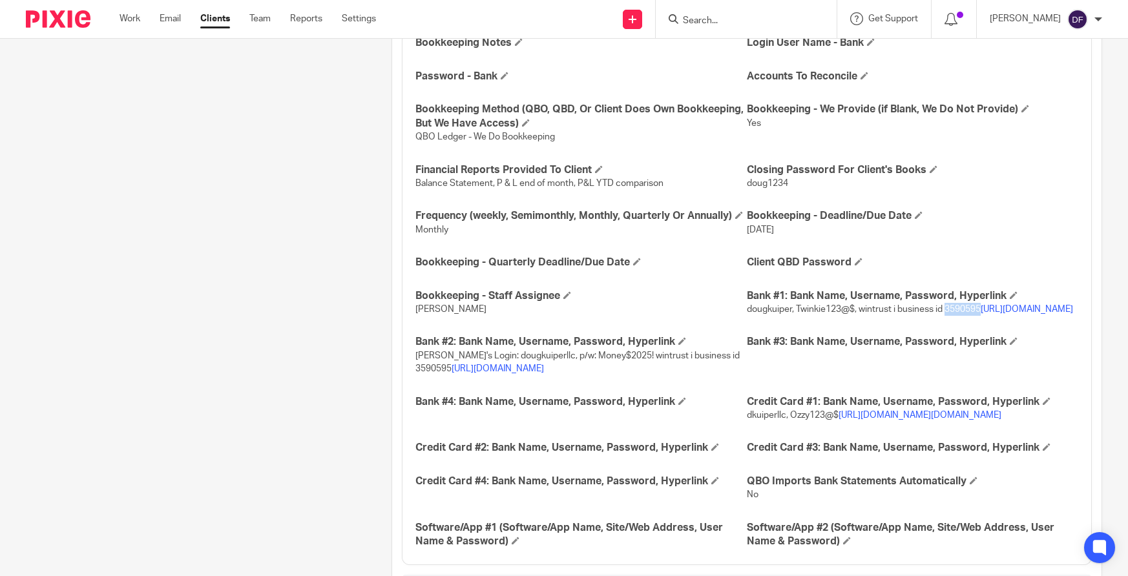
drag, startPoint x: 976, startPoint y: 319, endPoint x: 943, endPoint y: 326, distance: 33.7
click at [943, 314] on span "dougkuiper, Twinkie123@$, wintrust i business id 3590595 [URL][DOMAIN_NAME]" at bounding box center [910, 309] width 326 height 9
copy span "3590595"
drag, startPoint x: 519, startPoint y: 398, endPoint x: 468, endPoint y: 402, distance: 51.2
click at [468, 376] on p "[PERSON_NAME]'s Login: dougkuiperllc, p/w: Money$2025! wintrust i business id 3…" at bounding box center [580, 362] width 331 height 26
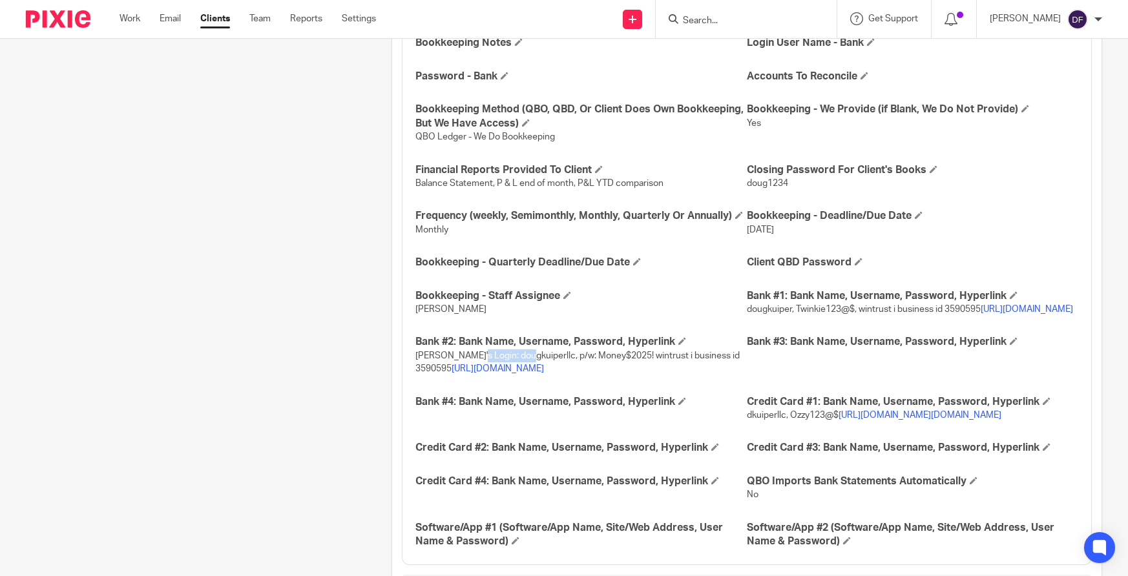
copy span "dougkuiperllc"
drag, startPoint x: 599, startPoint y: 396, endPoint x: 544, endPoint y: 399, distance: 55.0
click at [544, 373] on span "[PERSON_NAME]'s Login: dougkuiperllc, p/w: Money$2025! wintrust i business id 3…" at bounding box center [577, 362] width 324 height 22
copy span "Money$2025!"
click at [544, 373] on link "[URL][DOMAIN_NAME]" at bounding box center [498, 368] width 92 height 9
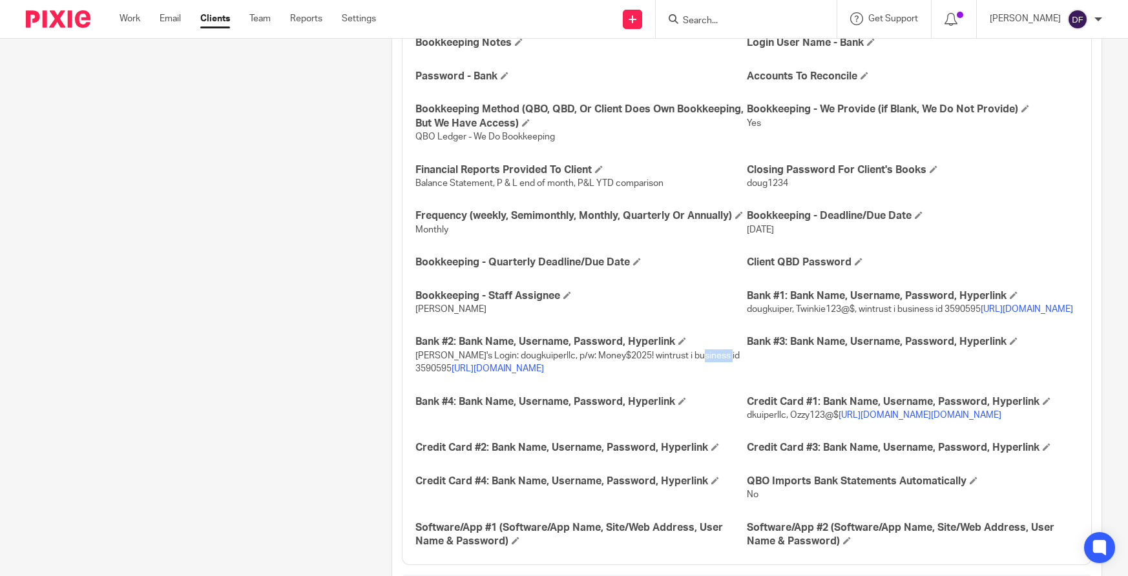
drag, startPoint x: 729, startPoint y: 397, endPoint x: 689, endPoint y: 400, distance: 39.5
click at [689, 376] on p "[PERSON_NAME]'s Login: dougkuiperllc, p/w: Money$2025! wintrust i business id 3…" at bounding box center [580, 362] width 331 height 26
copy span "3590595"
drag, startPoint x: 519, startPoint y: 394, endPoint x: 466, endPoint y: 399, distance: 52.6
click at [466, 373] on span "Amy's Login: dougkuiperllc, p/w: Money$2025! wintrust i business id 3590595 htt…" at bounding box center [577, 362] width 324 height 22
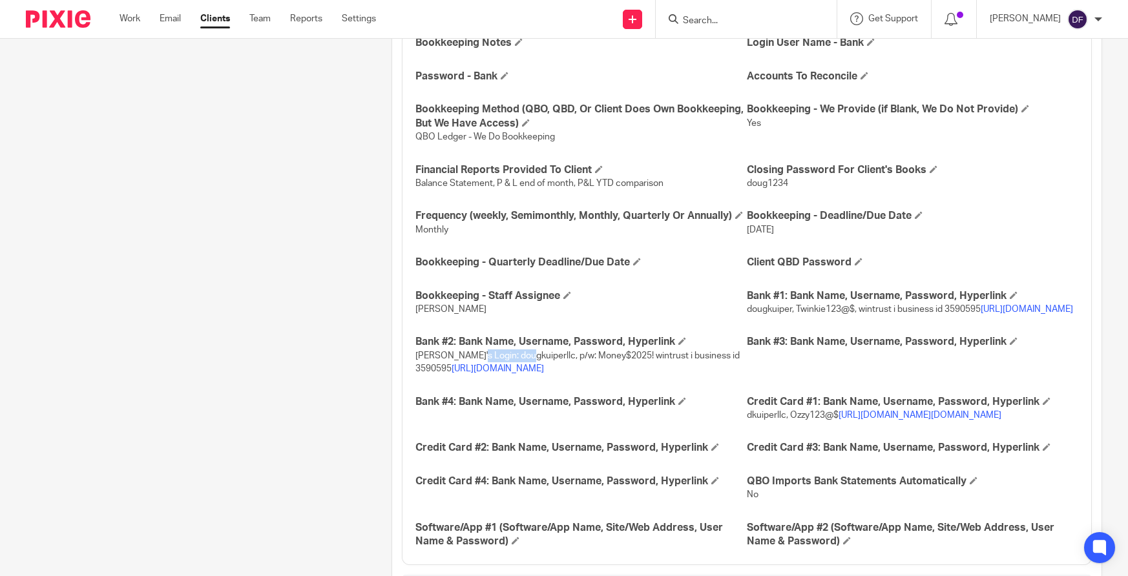
copy span "dougkuiperllc"
drag, startPoint x: 599, startPoint y: 395, endPoint x: 545, endPoint y: 399, distance: 55.0
click at [545, 373] on span "Amy's Login: dougkuiperllc, p/w: Money$2025! wintrust i business id 3590595 htt…" at bounding box center [577, 362] width 324 height 22
copy span "Money$2025!"
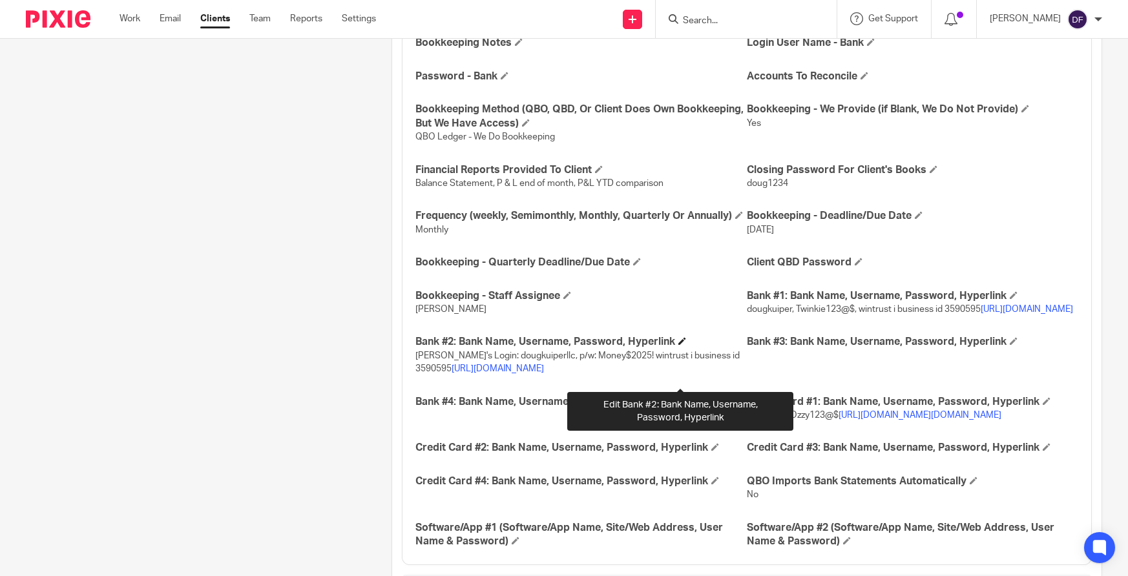
click at [678, 345] on span at bounding box center [682, 341] width 8 height 8
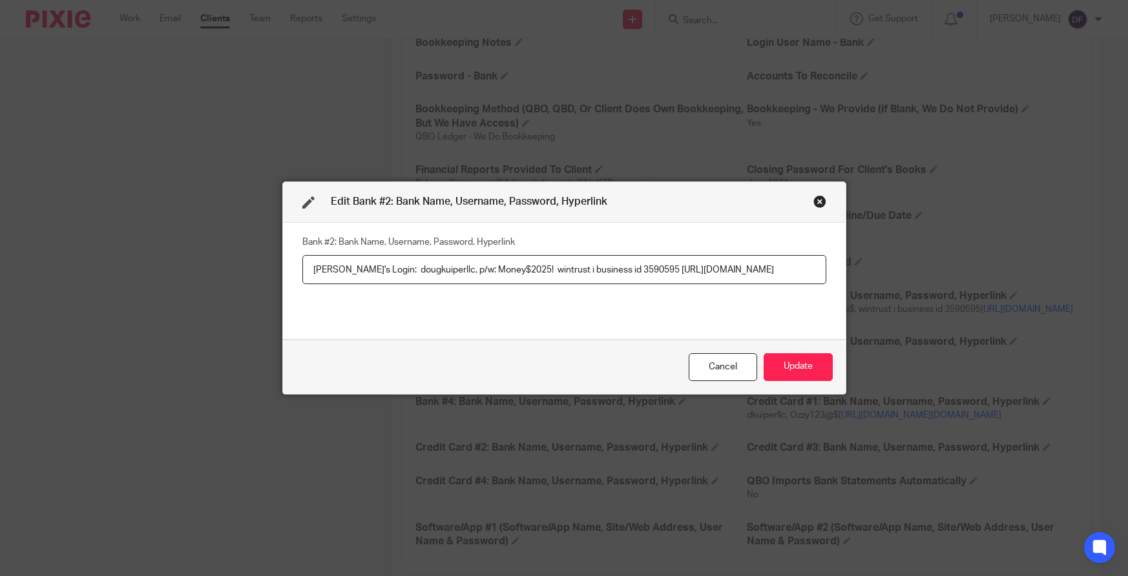
scroll to position [0, 267]
click at [311, 269] on input "Amy's Login: dougkuiperllc, p/w: Money$2025! wintrust i business id 3590595 htt…" at bounding box center [564, 269] width 524 height 29
drag, startPoint x: 387, startPoint y: 269, endPoint x: 333, endPoint y: 274, distance: 53.8
click at [333, 274] on input "Amy's Login: dougkuiperllc, p/w: Money$2025! wintrust i business id 3590595 htt…" at bounding box center [564, 269] width 524 height 29
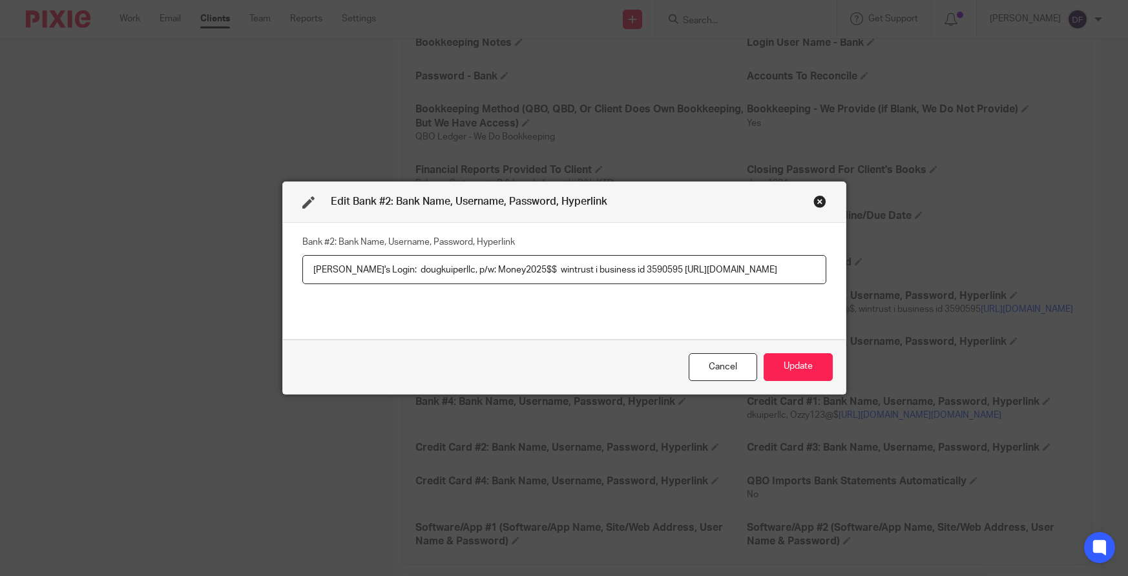
drag, startPoint x: 518, startPoint y: 270, endPoint x: 489, endPoint y: 264, distance: 29.8
click at [485, 271] on input "Amy's Login: dougkuiperllc, p/w: Money2025$$ wintrust i business id 3590595 htt…" at bounding box center [564, 269] width 524 height 29
type input "Amy's Login: dougkuiperllc, p/w: Money2025$$ wintrust i business id 3590595 htt…"
drag, startPoint x: 417, startPoint y: 270, endPoint x: 364, endPoint y: 273, distance: 52.4
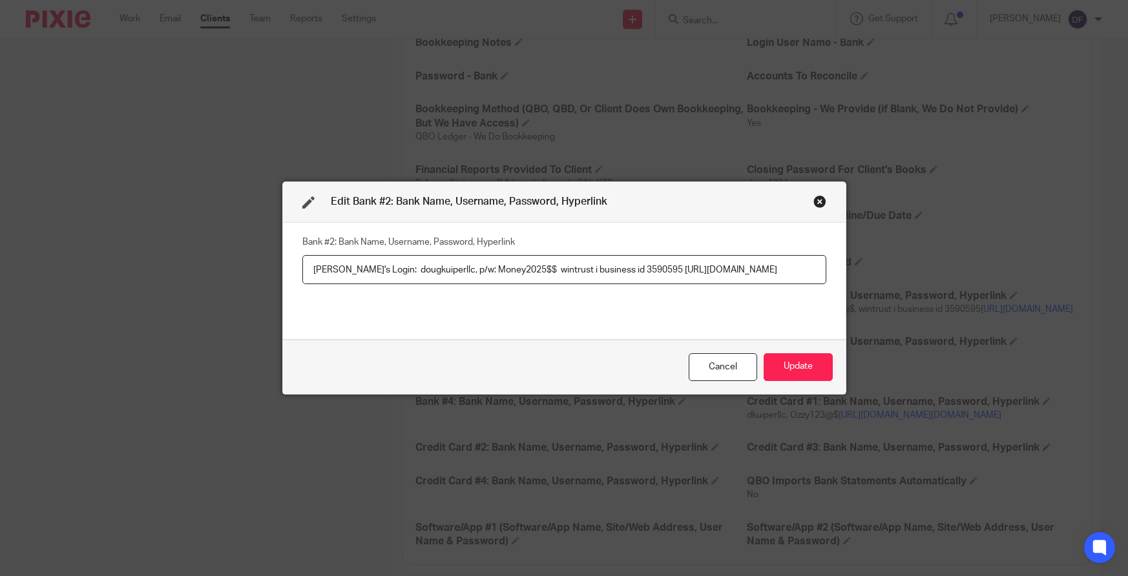
click at [364, 273] on input "Amy's Login: dougkuiperllc, p/w: Money2025$$ wintrust i business id 3590595 htt…" at bounding box center [564, 269] width 524 height 29
drag, startPoint x: 501, startPoint y: 269, endPoint x: 442, endPoint y: 274, distance: 58.3
click at [442, 274] on input "Amy's Login: dougkuiperllc, p/w: Money2025$$ wintrust i business id 3590595 htt…" at bounding box center [564, 269] width 524 height 29
click at [793, 364] on button "Update" at bounding box center [797, 367] width 69 height 28
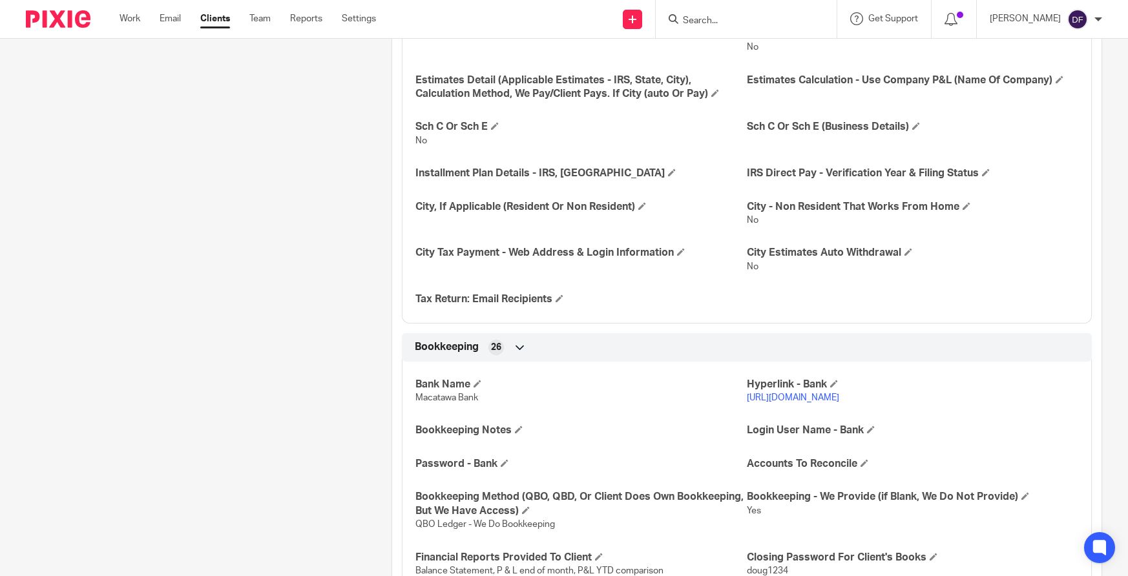
scroll to position [1486, 0]
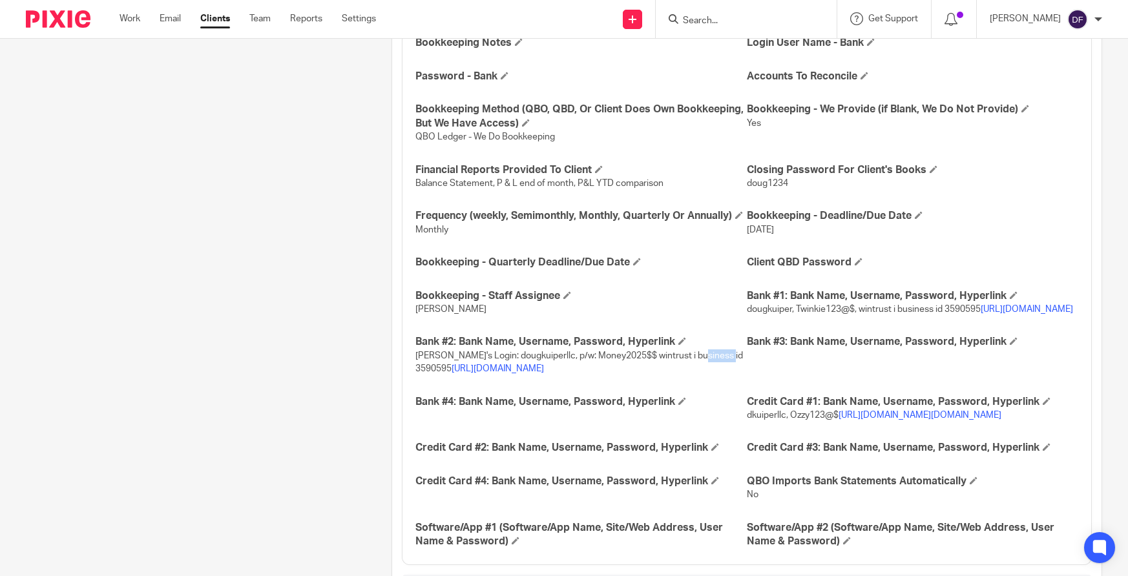
drag, startPoint x: 732, startPoint y: 396, endPoint x: 693, endPoint y: 397, distance: 38.8
click at [693, 376] on p "Amy's Login: dougkuiperllc, p/w: Money2025$$ wintrust i business id 3590595 htt…" at bounding box center [580, 362] width 331 height 26
copy span "3590595"
drag, startPoint x: 521, startPoint y: 396, endPoint x: 466, endPoint y: 397, distance: 54.9
click at [466, 373] on span "Amy's Login: dougkuiperllc, p/w: Money2025$$ wintrust i business id 3590595 htt…" at bounding box center [578, 362] width 327 height 22
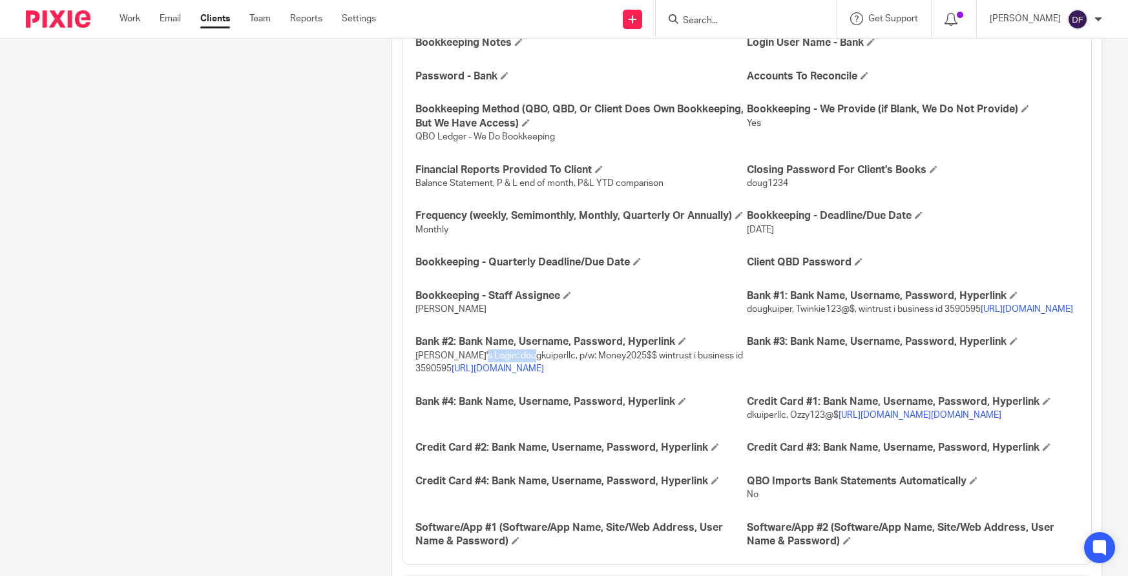
copy span "dougkuiperllc"
drag, startPoint x: 602, startPoint y: 395, endPoint x: 543, endPoint y: 395, distance: 59.4
click at [543, 373] on span "Amy's Login: dougkuiperllc, p/w: Money2025$$ wintrust i business id 3590595 htt…" at bounding box center [578, 362] width 327 height 22
copy span "Money2025$$"
drag, startPoint x: 778, startPoint y: 472, endPoint x: 741, endPoint y: 473, distance: 37.5
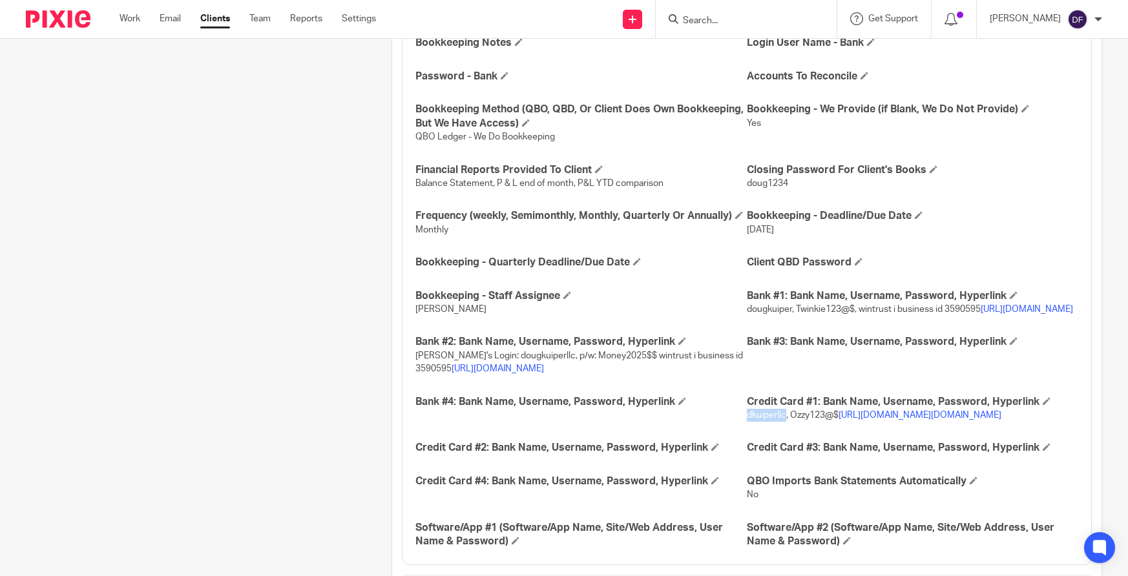
click at [747, 422] on p "dkuiperllc, Ozzy123@$ https://card.myaccountaccess.com/credit/welcome.do?exp=&l…" at bounding box center [912, 415] width 331 height 13
copy span "dkuiperllc"
drag, startPoint x: 833, startPoint y: 466, endPoint x: 785, endPoint y: 470, distance: 47.3
click at [785, 420] on span "dkuiperllc, Ozzy123@$ https://card.myaccountaccess.com/credit/welcome.do?exp=&l…" at bounding box center [874, 415] width 254 height 9
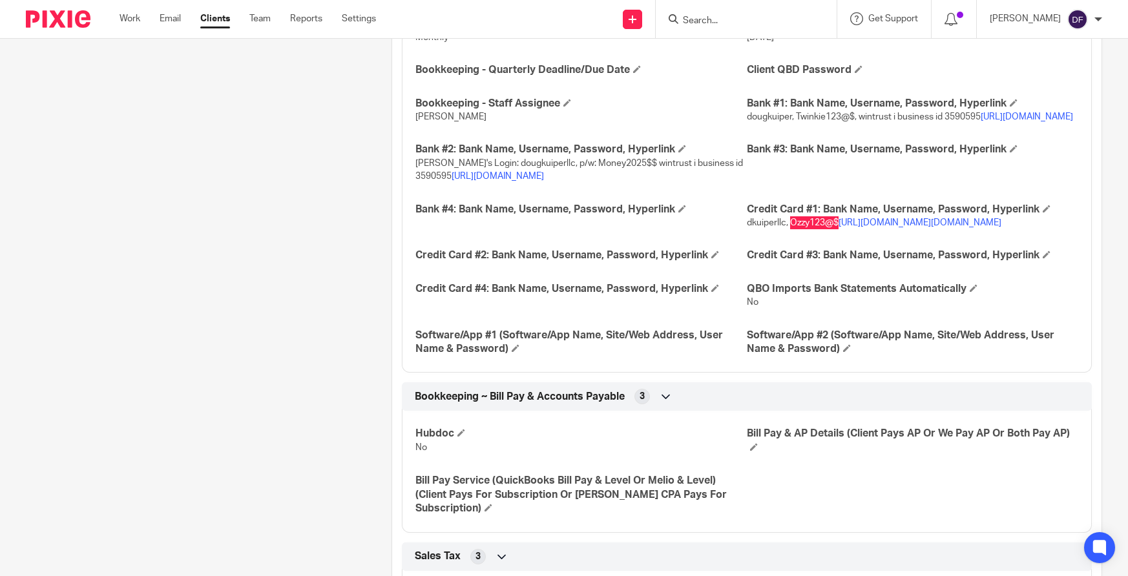
scroll to position [1679, 0]
click at [893, 226] on link "https://card.myaccountaccess.com/credit/welcome.do?exp=&lang=en&redirect=direct…" at bounding box center [919, 221] width 163 height 9
drag, startPoint x: 779, startPoint y: 274, endPoint x: 740, endPoint y: 278, distance: 38.9
click at [747, 226] on span "dkuiperllc, Ozzy123@$ https://card.myaccountaccess.com/credit/welcome.do?exp=&l…" at bounding box center [874, 221] width 254 height 9
drag, startPoint x: 833, startPoint y: 275, endPoint x: 783, endPoint y: 278, distance: 49.8
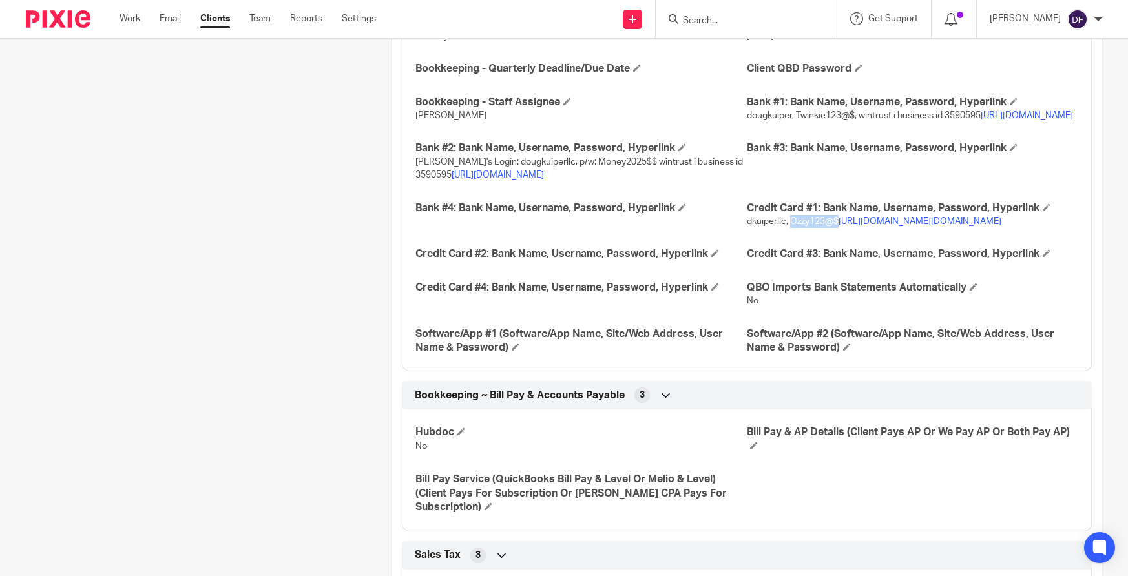
click at [783, 226] on span "dkuiperllc, Ozzy123@$ https://card.myaccountaccess.com/credit/welcome.do?exp=&l…" at bounding box center [874, 221] width 254 height 9
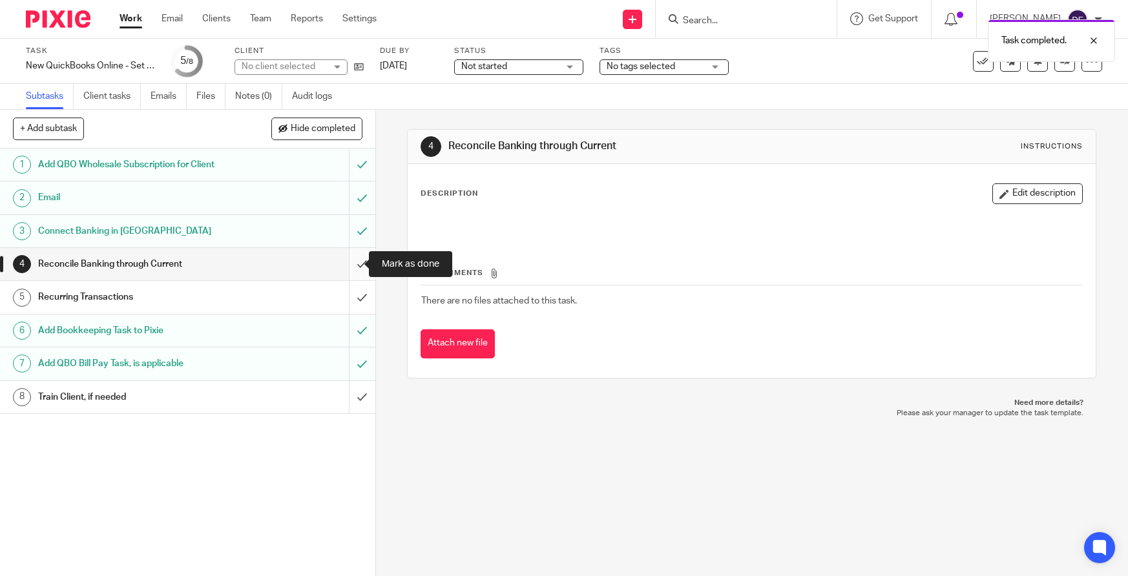
click at [353, 265] on input "submit" at bounding box center [187, 264] width 375 height 32
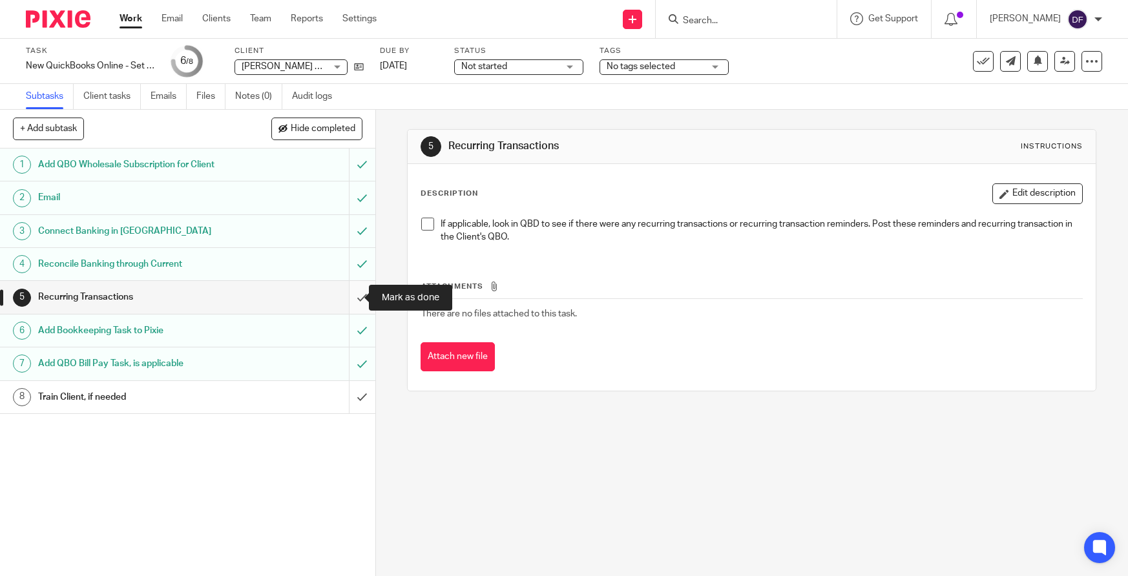
click at [353, 292] on input "submit" at bounding box center [187, 297] width 375 height 32
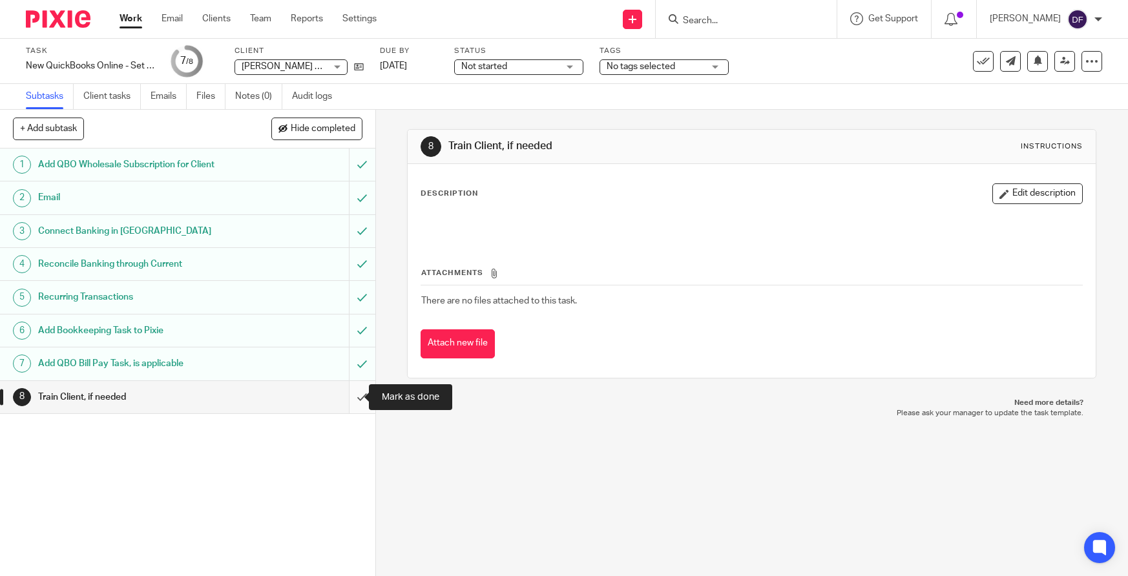
click at [346, 392] on input "submit" at bounding box center [187, 397] width 375 height 32
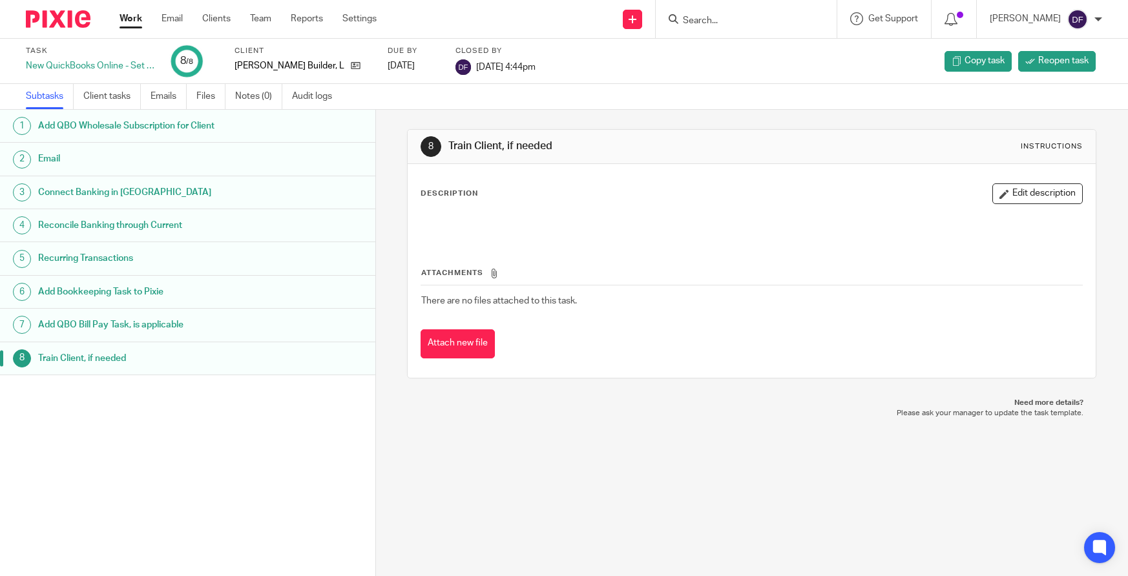
click at [135, 25] on link "Work" at bounding box center [130, 18] width 23 height 13
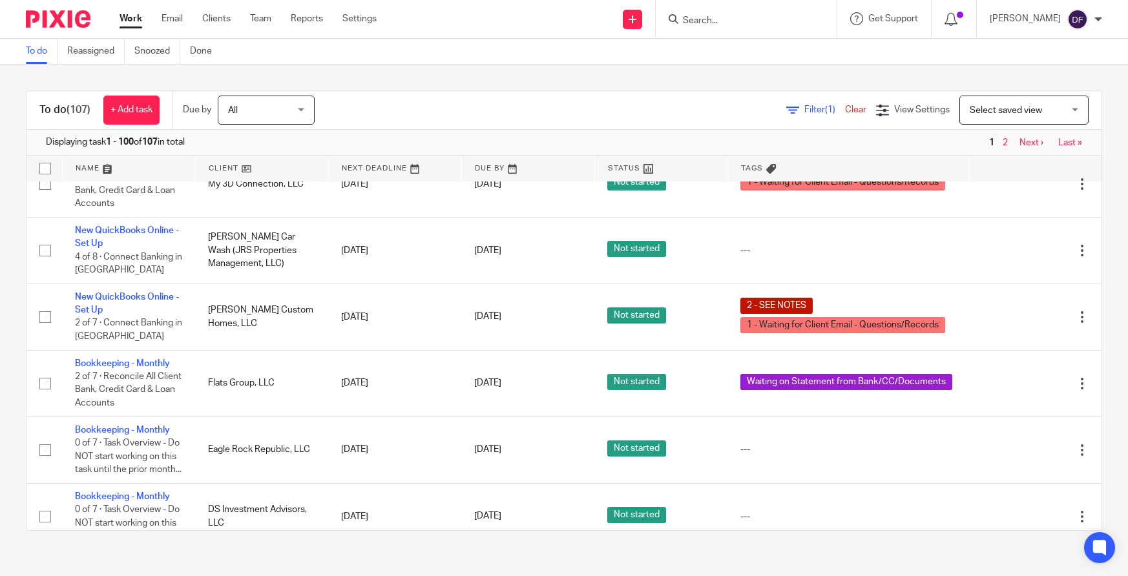
scroll to position [904, 0]
